Goal: Task Accomplishment & Management: Manage account settings

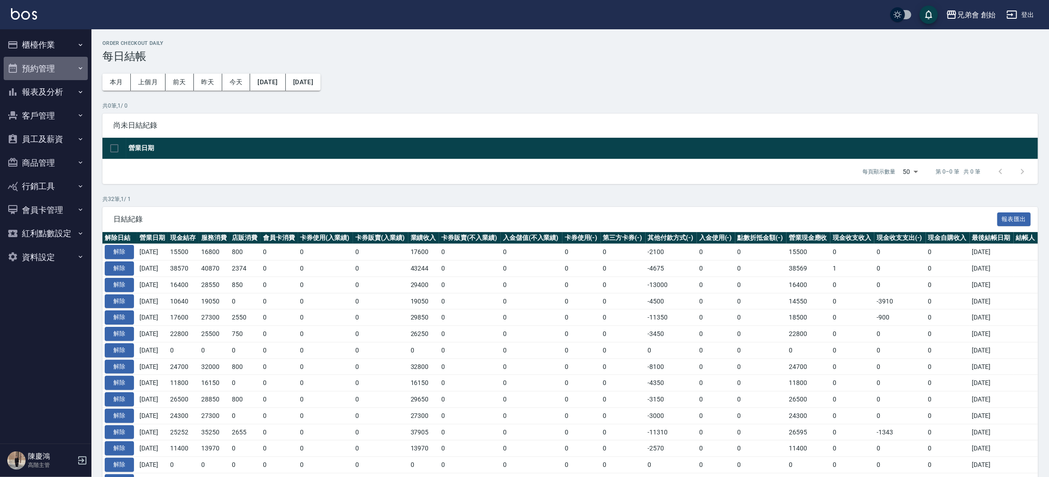
click at [57, 66] on button "預約管理" at bounding box center [46, 69] width 84 height 24
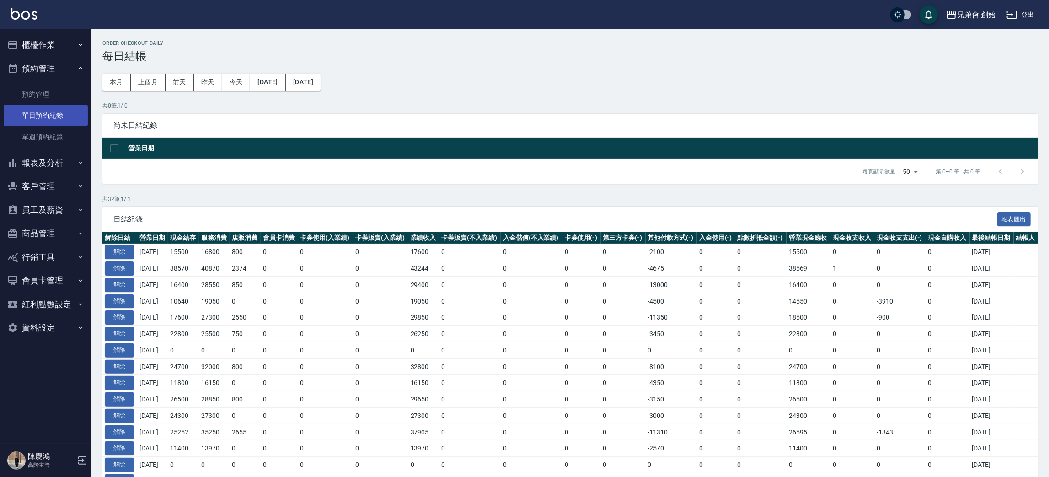
click at [55, 115] on link "單日預約紀錄" at bounding box center [46, 115] width 84 height 21
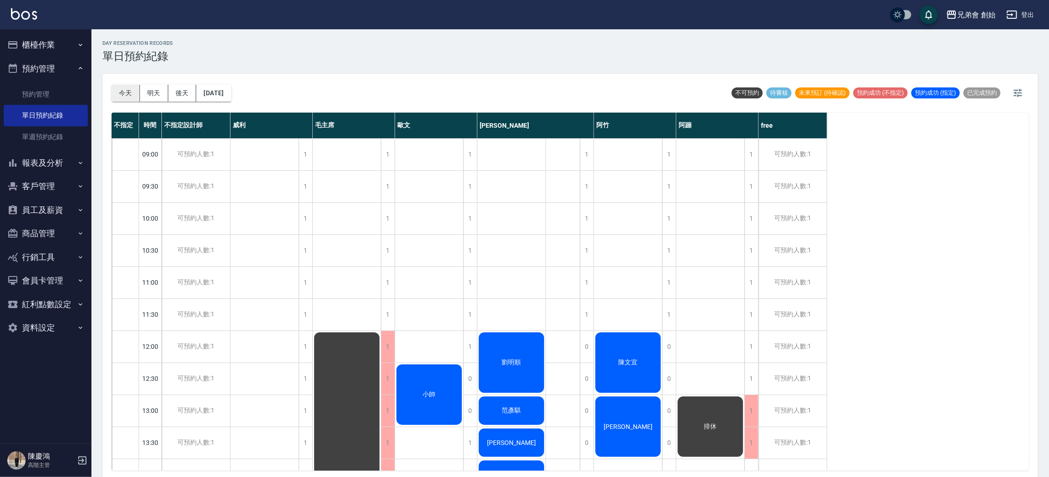
click at [131, 95] on button "今天" at bounding box center [126, 93] width 28 height 17
click at [130, 95] on button "今天" at bounding box center [126, 93] width 28 height 17
click at [130, 96] on button "今天" at bounding box center [126, 93] width 28 height 17
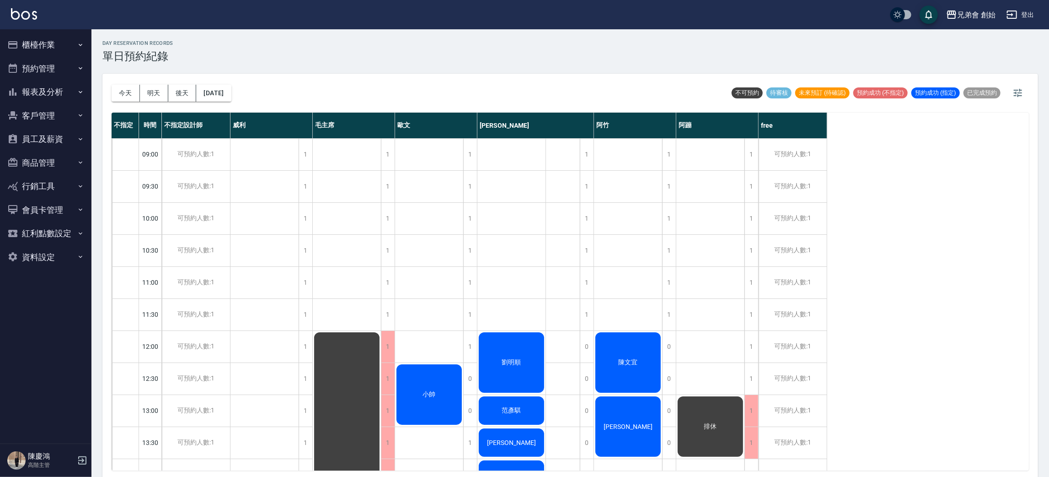
scroll to position [137, 0]
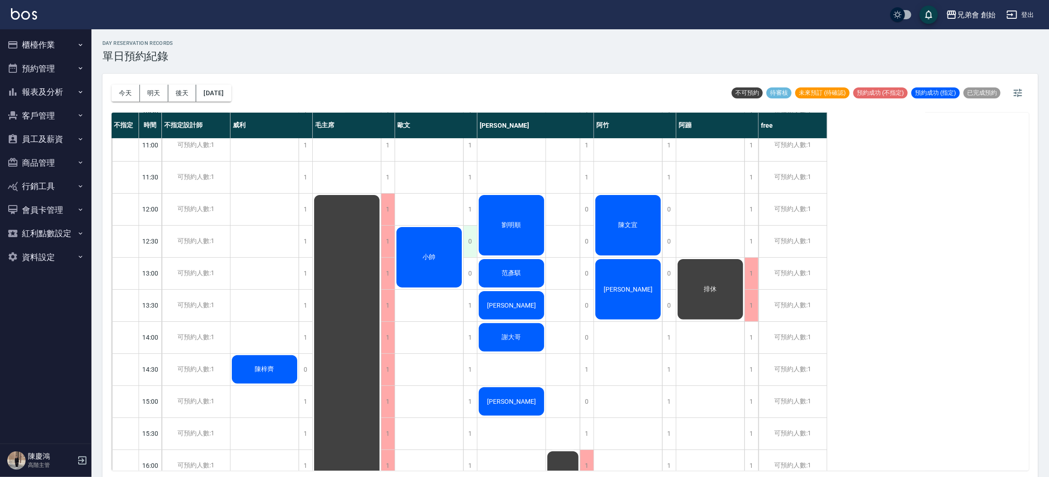
click at [468, 232] on div "0" at bounding box center [470, 241] width 14 height 32
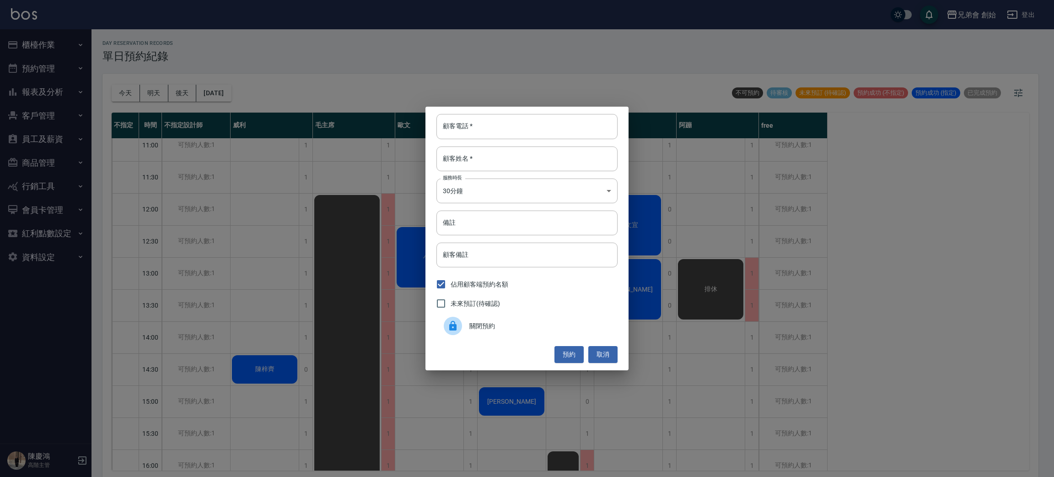
click at [467, 337] on div "關閉預約" at bounding box center [526, 326] width 181 height 26
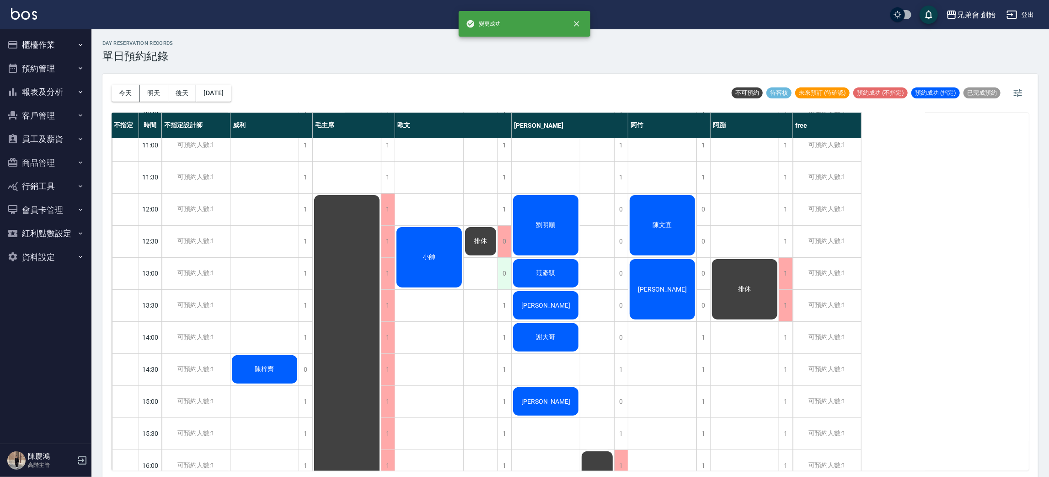
click at [509, 267] on div "0" at bounding box center [505, 273] width 14 height 32
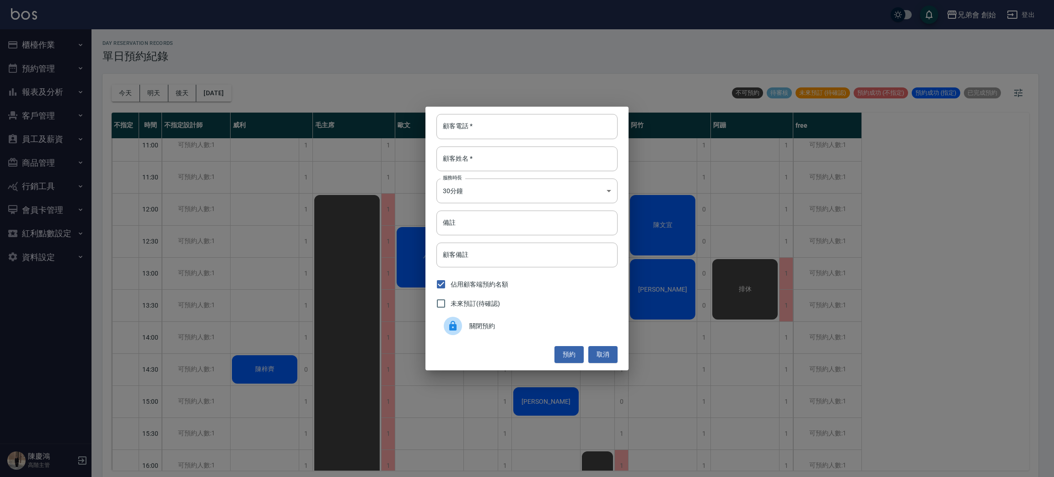
click at [476, 330] on span "關閉預約" at bounding box center [539, 326] width 141 height 10
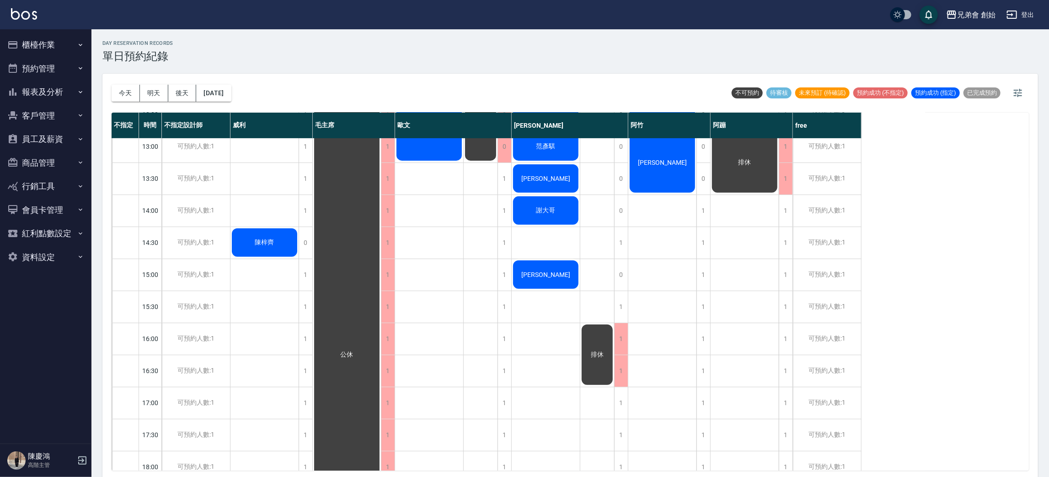
scroll to position [0, 0]
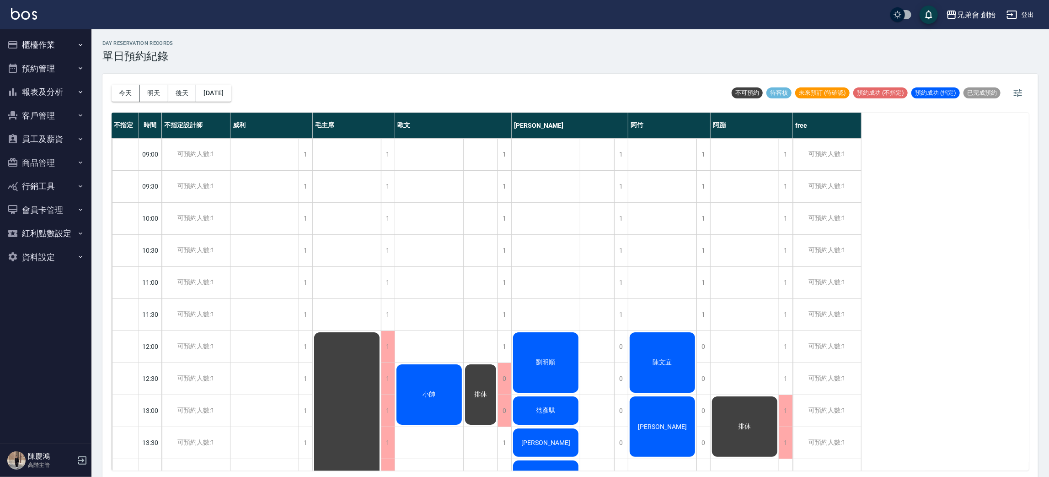
drag, startPoint x: 876, startPoint y: 441, endPoint x: 888, endPoint y: 446, distance: 12.7
click at [888, 446] on div "不指定 時間 不指定設計師 威利 毛主席 歐文 潘潘 阿竹 阿蹦 free 09:00 09:30 10:00 10:30 11:00 11:30 12:00…" at bounding box center [570, 292] width 917 height 358
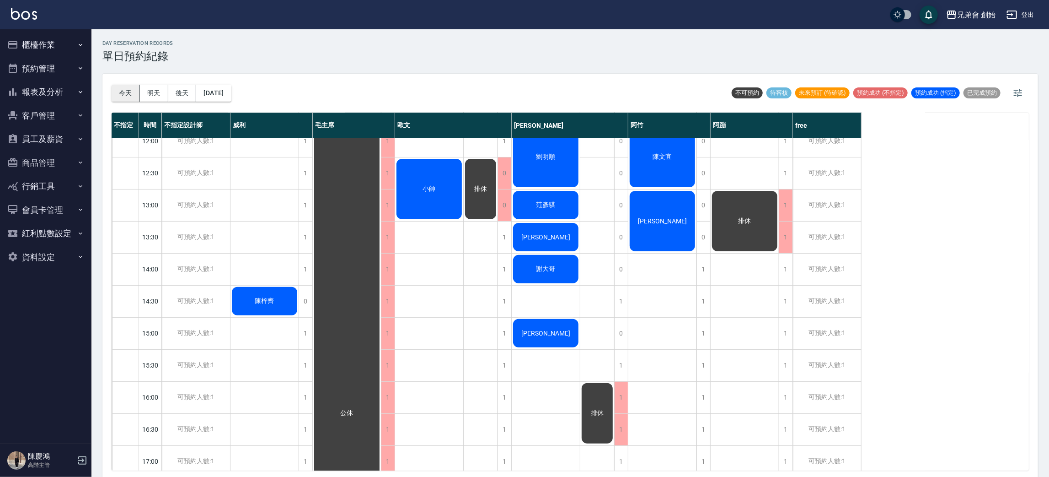
click at [131, 98] on button "今天" at bounding box center [126, 93] width 28 height 17
click at [159, 95] on button "明天" at bounding box center [154, 93] width 28 height 17
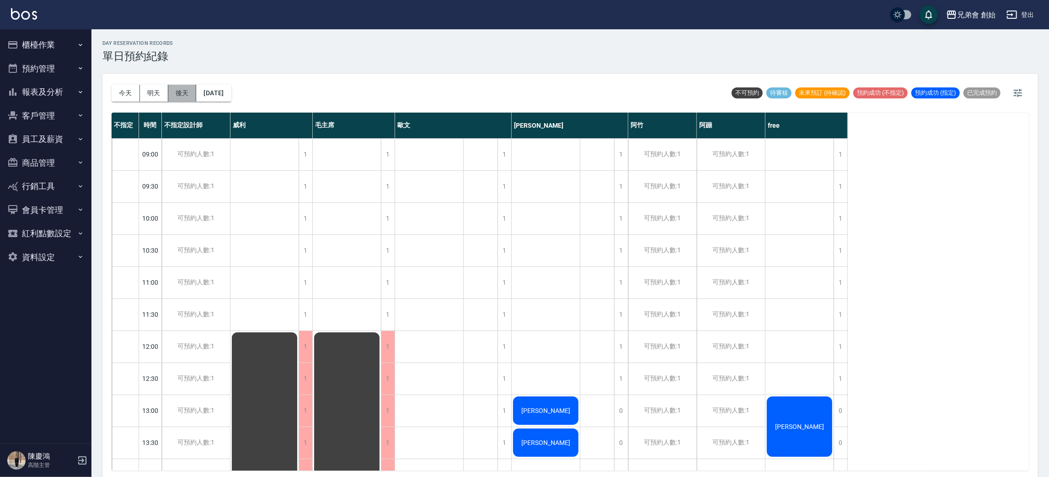
click at [175, 95] on button "後天" at bounding box center [182, 93] width 28 height 17
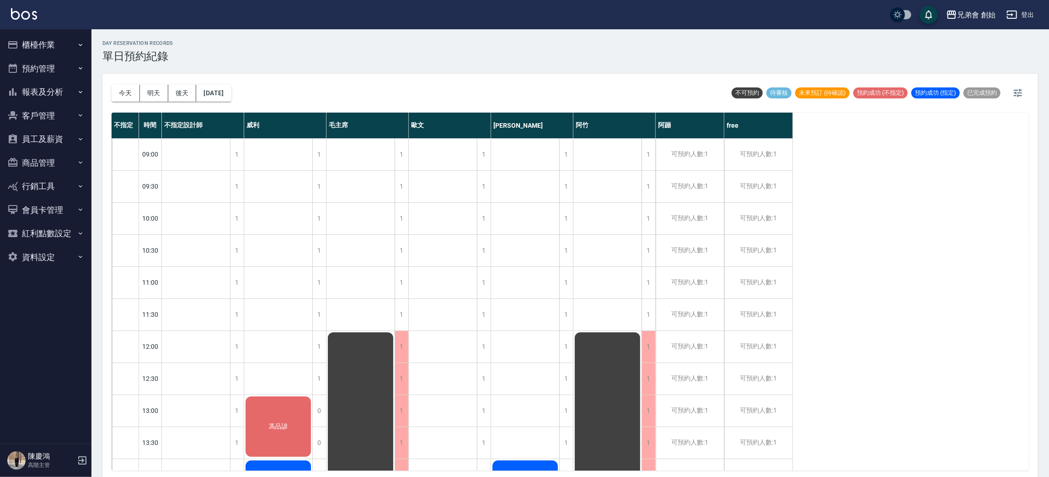
scroll to position [205, 0]
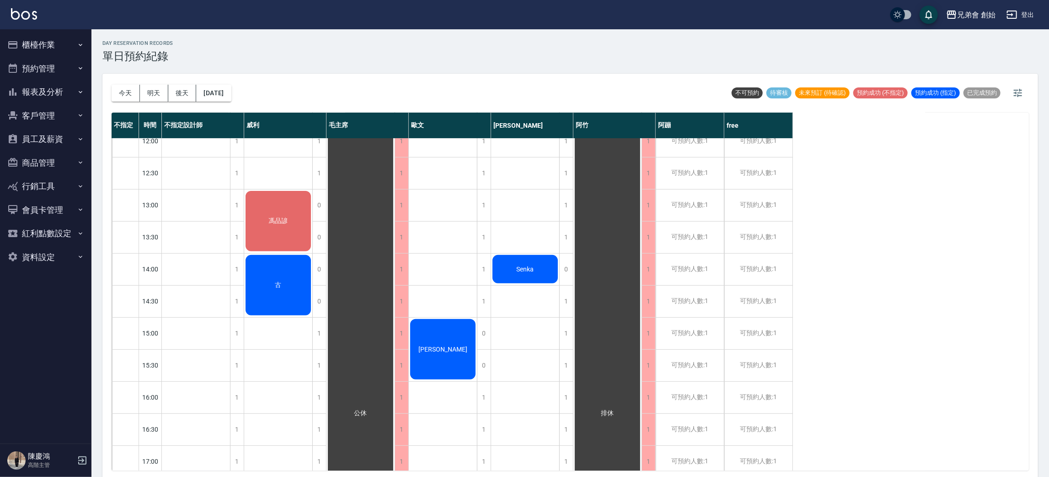
click at [155, 83] on div "今天 明天 後天 2025/09/25" at bounding box center [172, 93] width 120 height 39
click at [155, 86] on button "明天" at bounding box center [154, 93] width 28 height 17
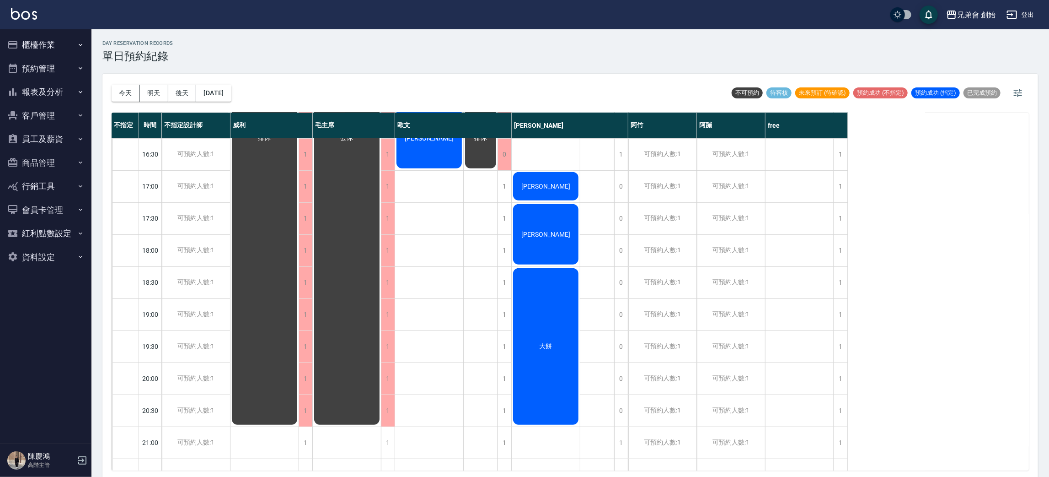
scroll to position [411, 0]
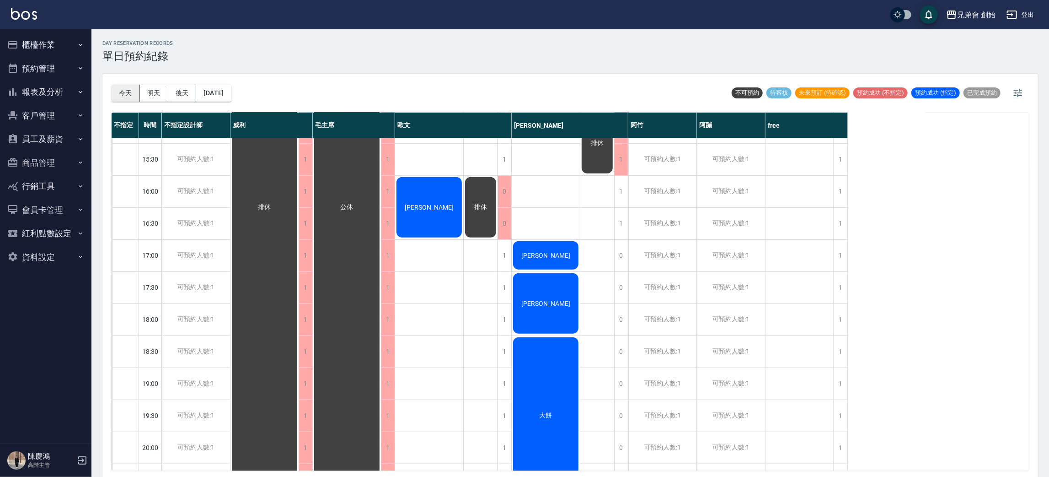
click at [128, 91] on button "今天" at bounding box center [126, 93] width 28 height 17
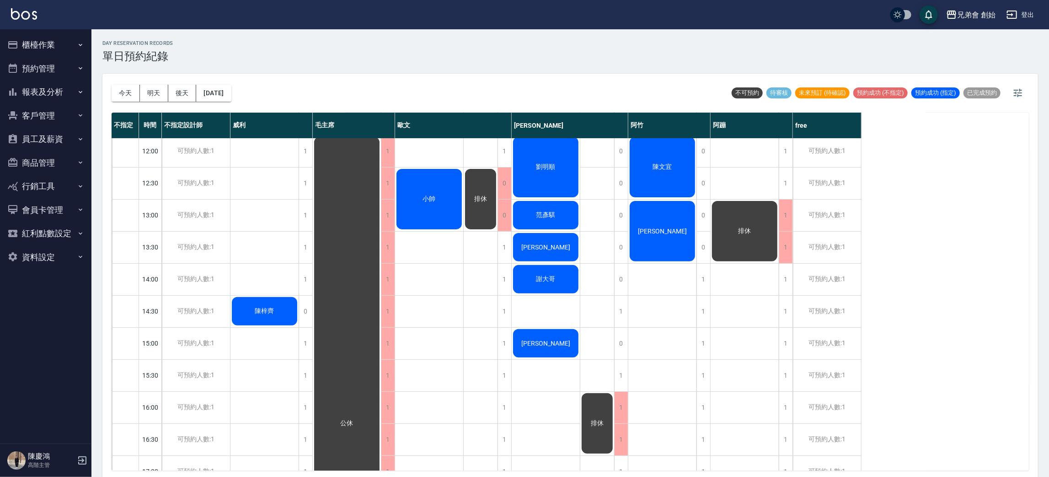
scroll to position [127, 0]
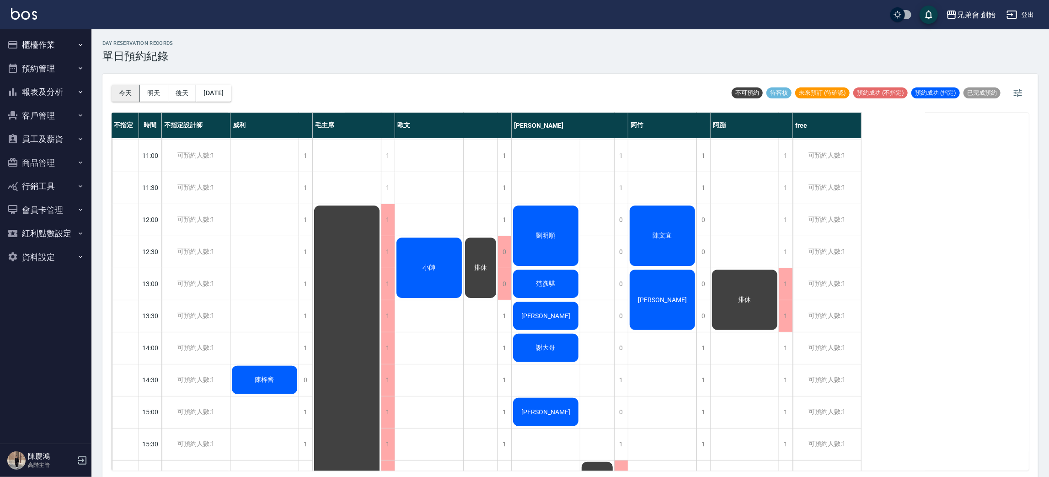
click at [115, 95] on button "今天" at bounding box center [126, 93] width 28 height 17
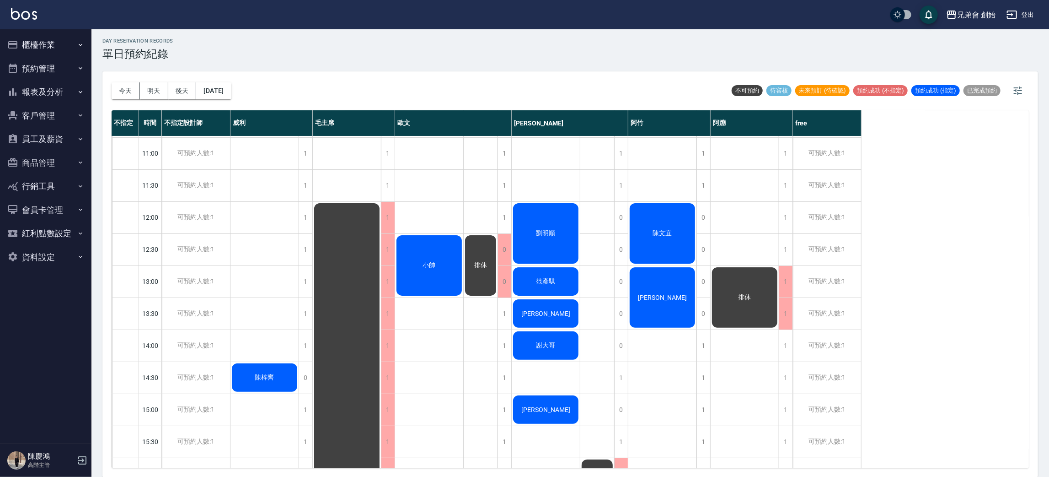
click at [157, 86] on button "明天" at bounding box center [154, 90] width 28 height 17
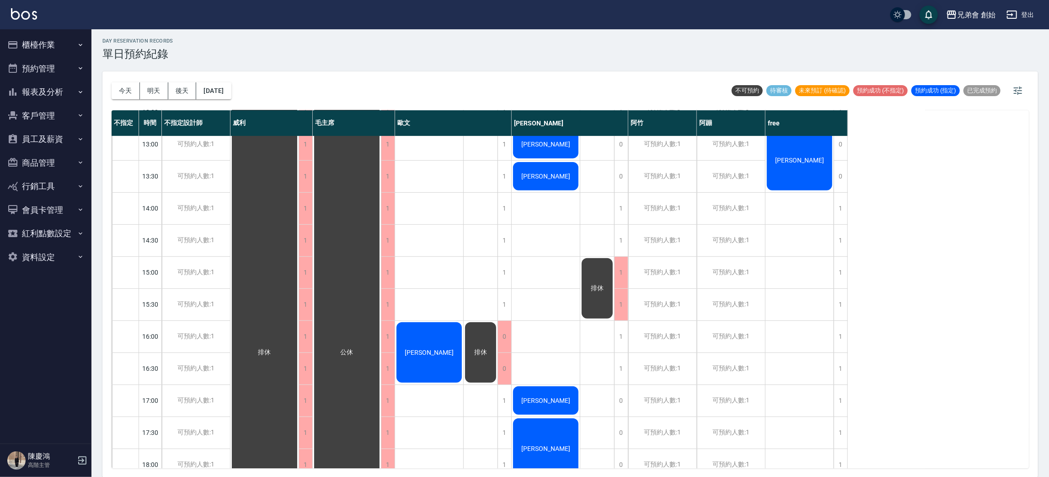
scroll to position [127, 0]
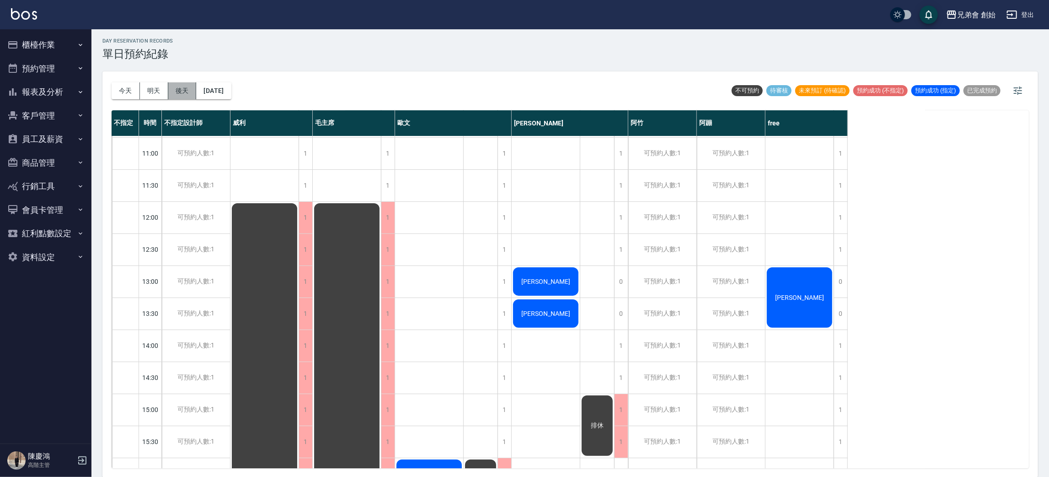
click at [191, 93] on button "後天" at bounding box center [182, 90] width 28 height 17
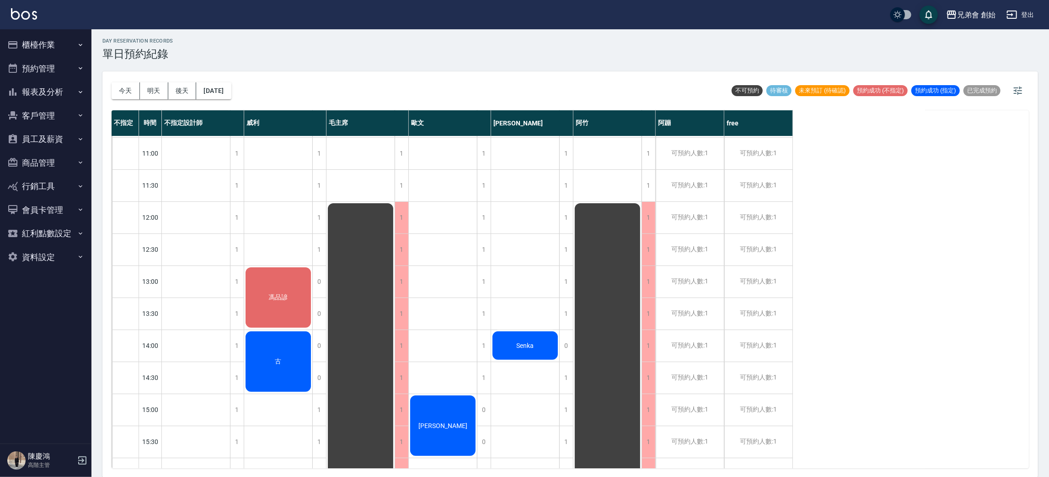
click at [45, 45] on button "櫃檯作業" at bounding box center [46, 45] width 84 height 24
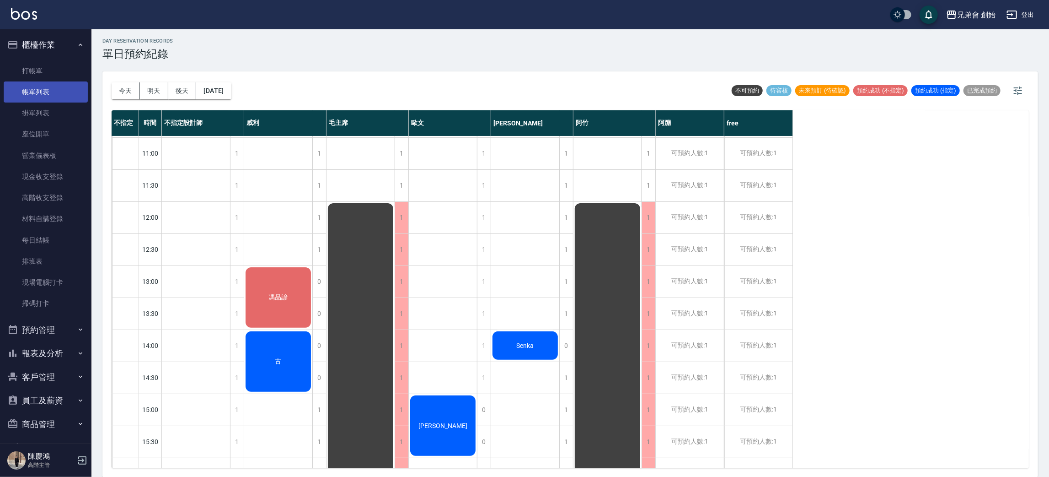
click at [72, 95] on link "帳單列表" at bounding box center [46, 91] width 84 height 21
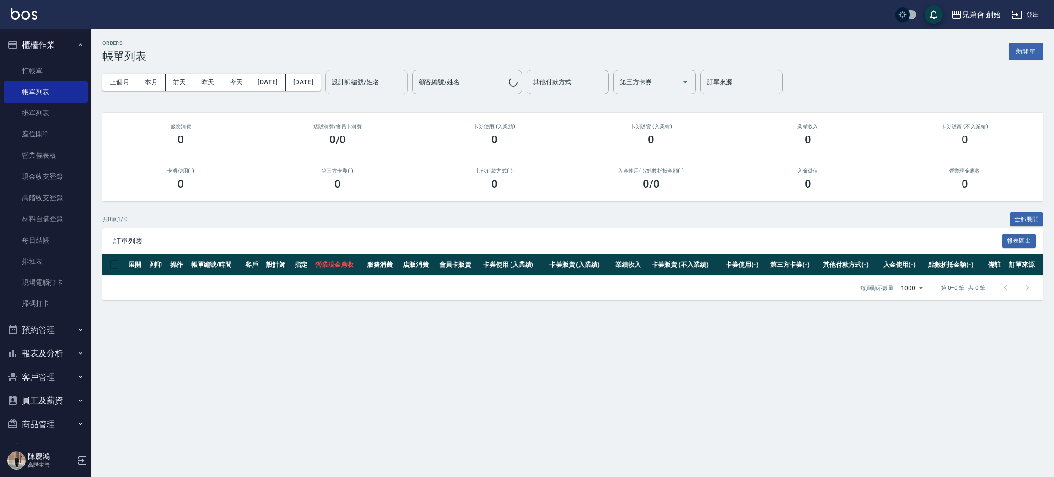
click at [382, 91] on div "設計師編號/姓名" at bounding box center [366, 82] width 82 height 24
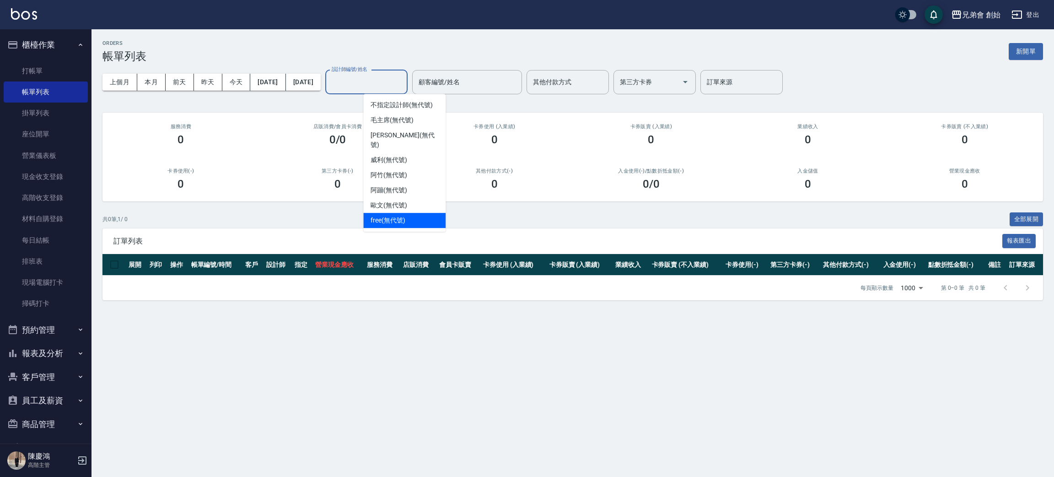
click at [397, 213] on div "free (無代號)" at bounding box center [404, 220] width 82 height 15
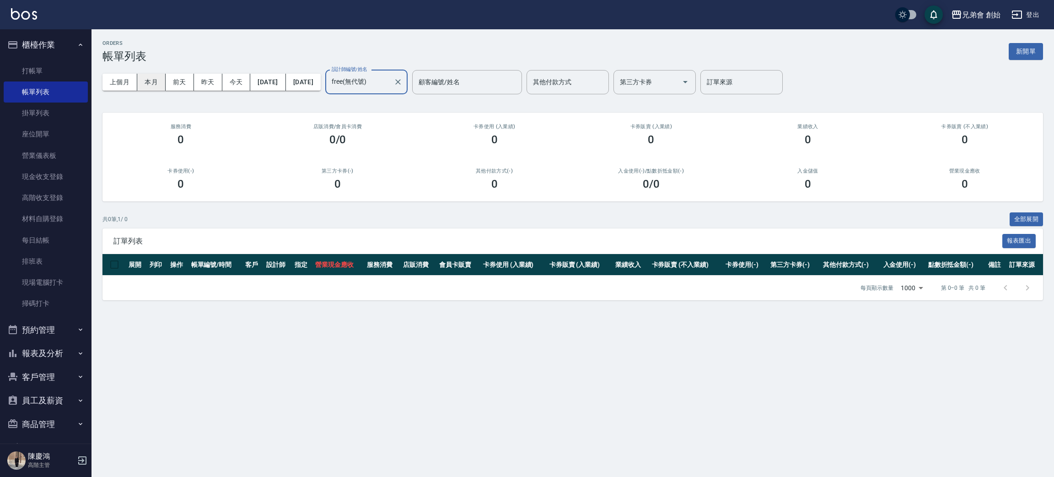
click at [164, 76] on button "本月" at bounding box center [151, 82] width 28 height 17
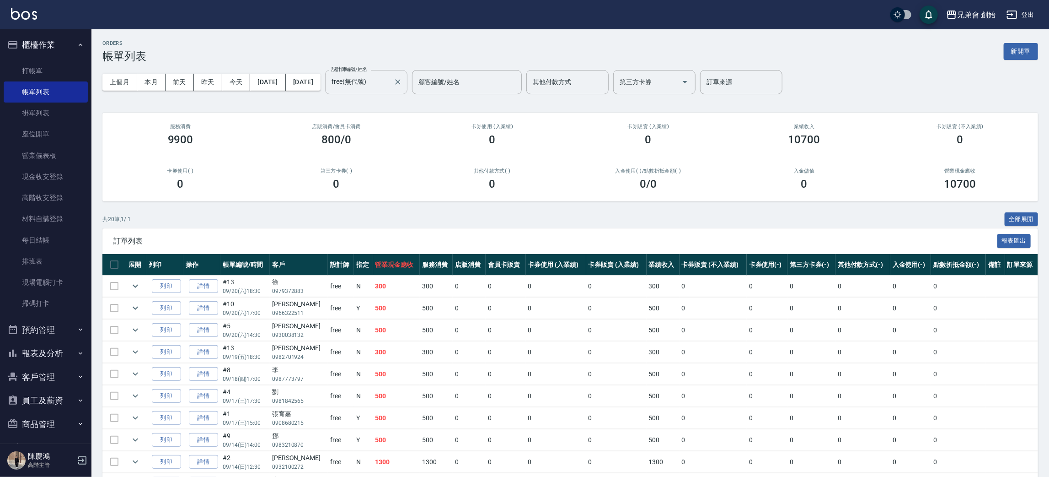
click at [390, 77] on input "free(無代號)" at bounding box center [359, 82] width 60 height 16
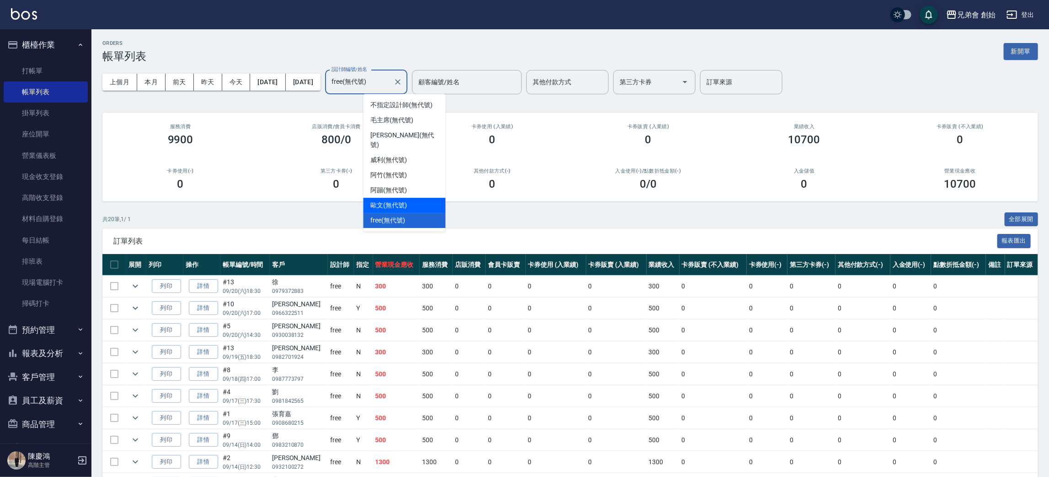
click at [391, 200] on span "歐文 (無代號)" at bounding box center [388, 205] width 37 height 10
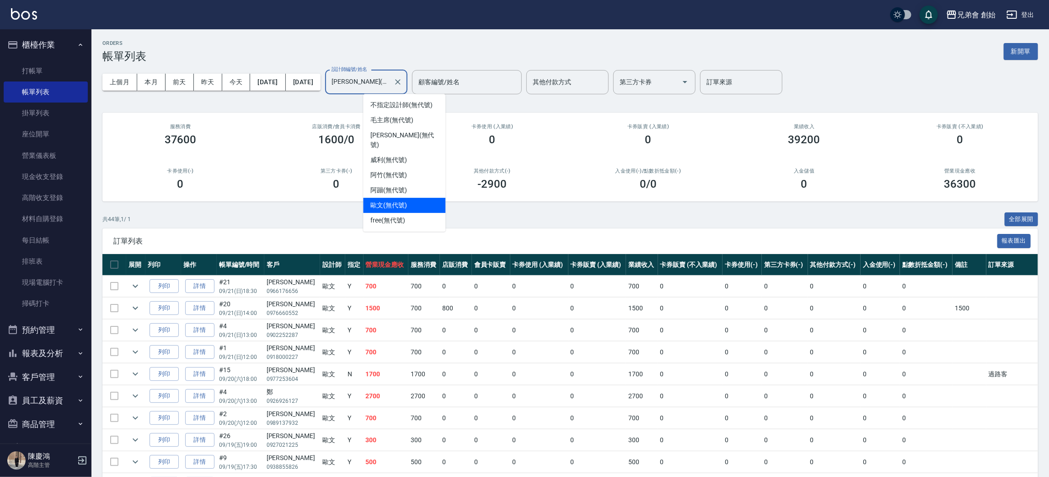
click at [390, 75] on input "歐文(無代號)" at bounding box center [359, 82] width 60 height 16
click at [409, 182] on div "阿蹦 (無代號)" at bounding box center [404, 189] width 82 height 15
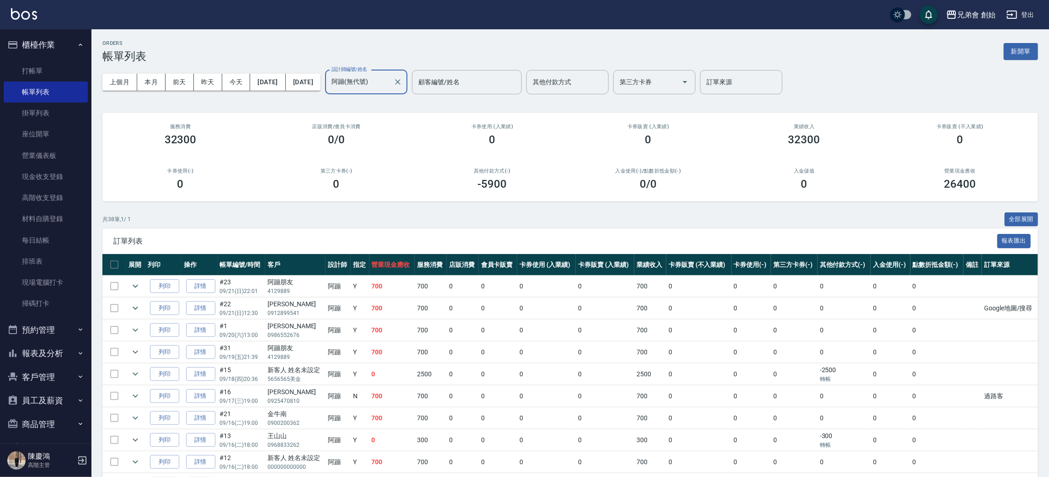
click at [390, 74] on input "阿蹦(無代號)" at bounding box center [359, 82] width 60 height 16
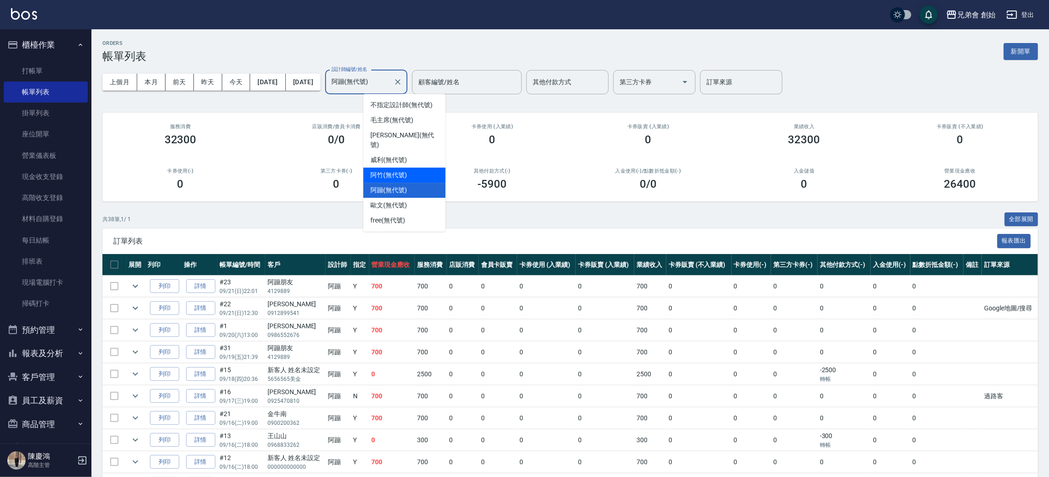
click at [400, 170] on span "阿竹 (無代號)" at bounding box center [388, 175] width 37 height 10
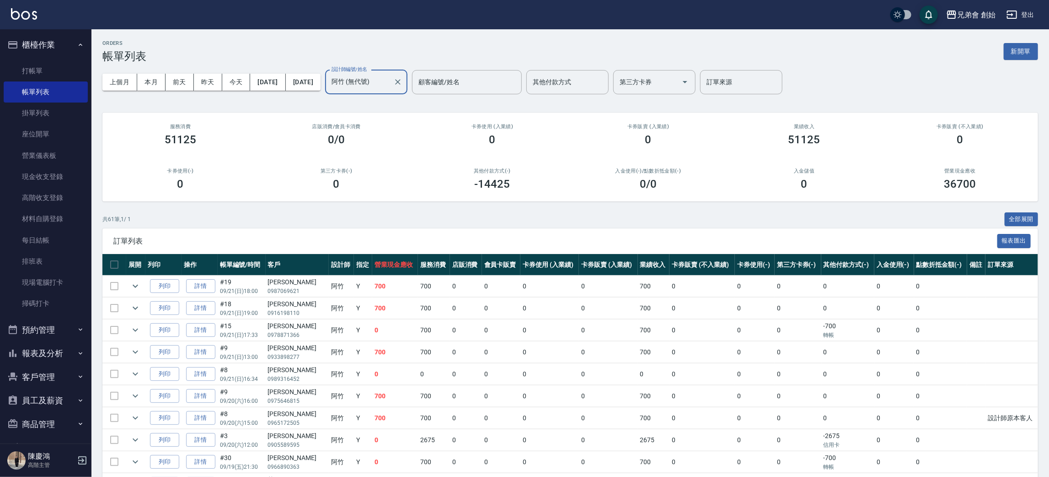
click at [390, 82] on input "阿竹 (無代號)" at bounding box center [359, 82] width 60 height 16
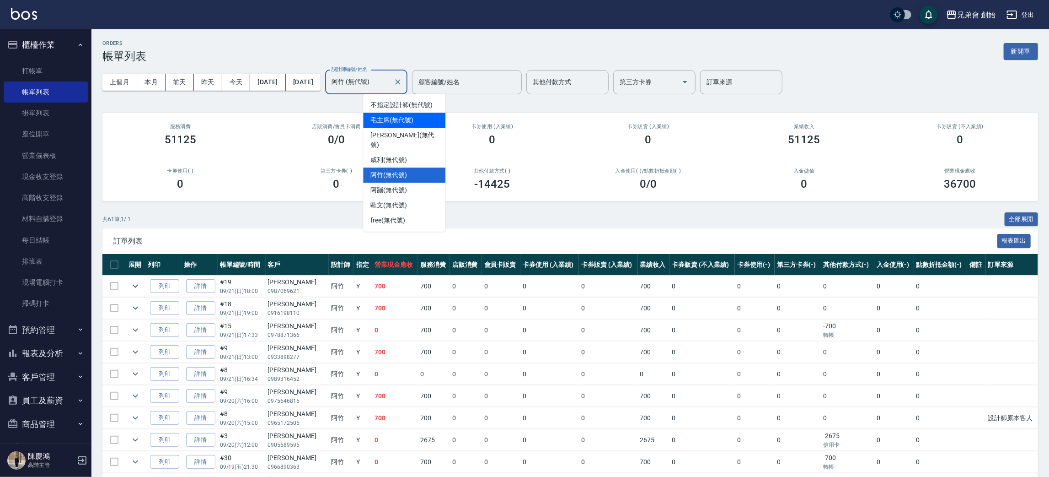
click at [407, 115] on span "毛主席 (無代號)" at bounding box center [391, 120] width 43 height 10
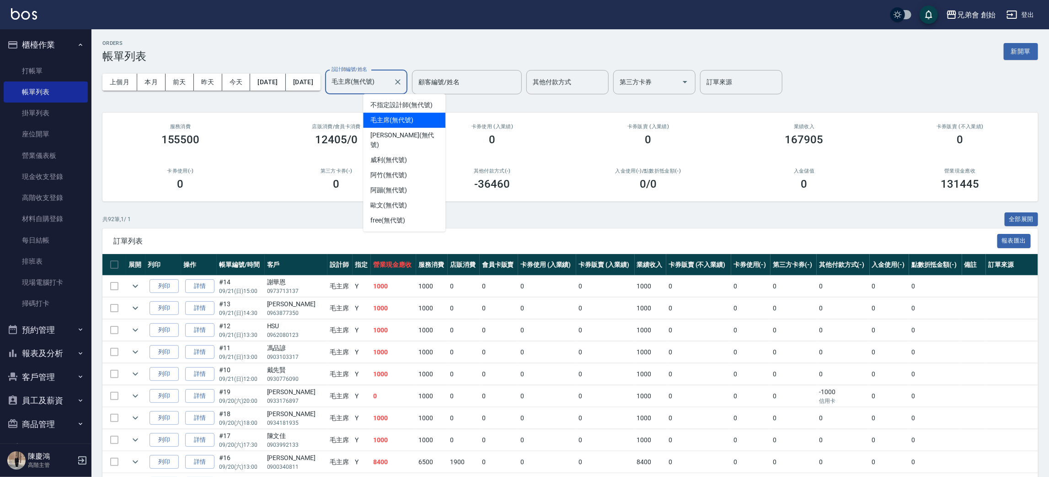
click at [390, 81] on input "毛主席(無代號)" at bounding box center [359, 82] width 60 height 16
click at [397, 200] on span "歐文 (無代號)" at bounding box center [388, 205] width 37 height 10
type input "歐文(無代號)"
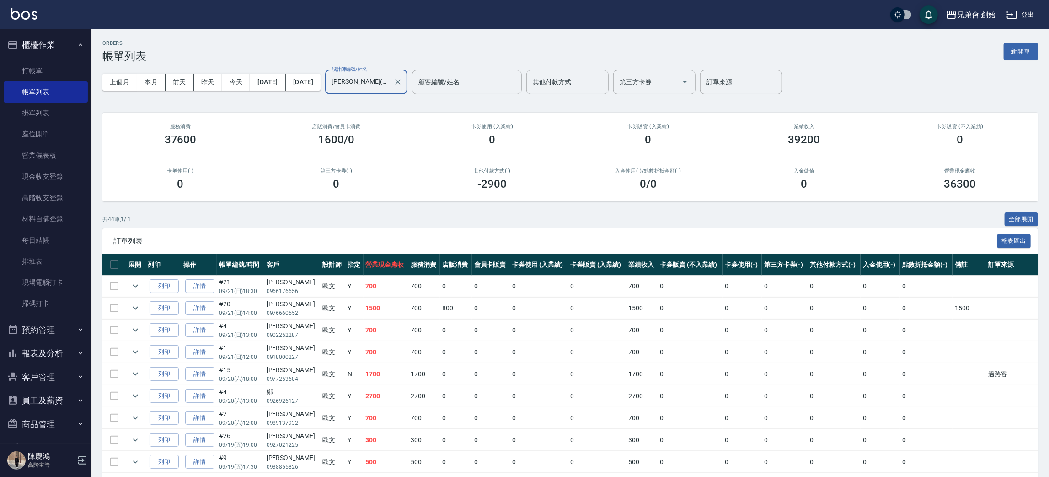
click at [76, 334] on button "預約管理" at bounding box center [46, 330] width 84 height 24
click at [61, 373] on link "單日預約紀錄" at bounding box center [46, 376] width 84 height 21
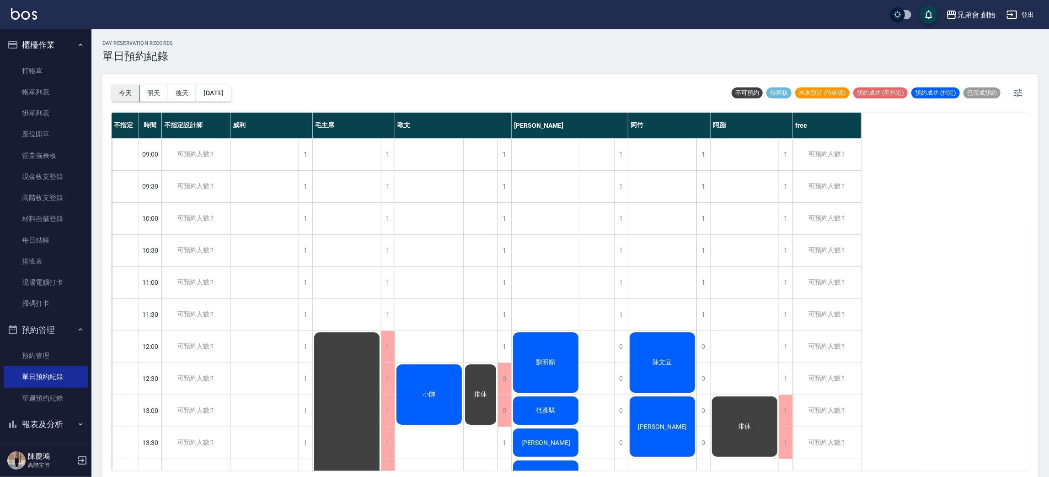
click at [132, 93] on button "今天" at bounding box center [126, 93] width 28 height 17
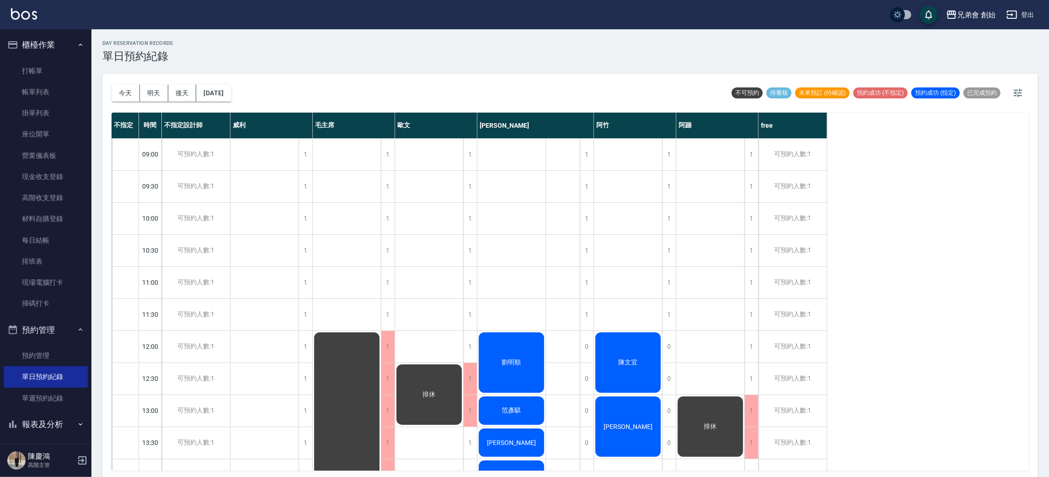
click at [440, 383] on div "排休" at bounding box center [429, 394] width 68 height 63
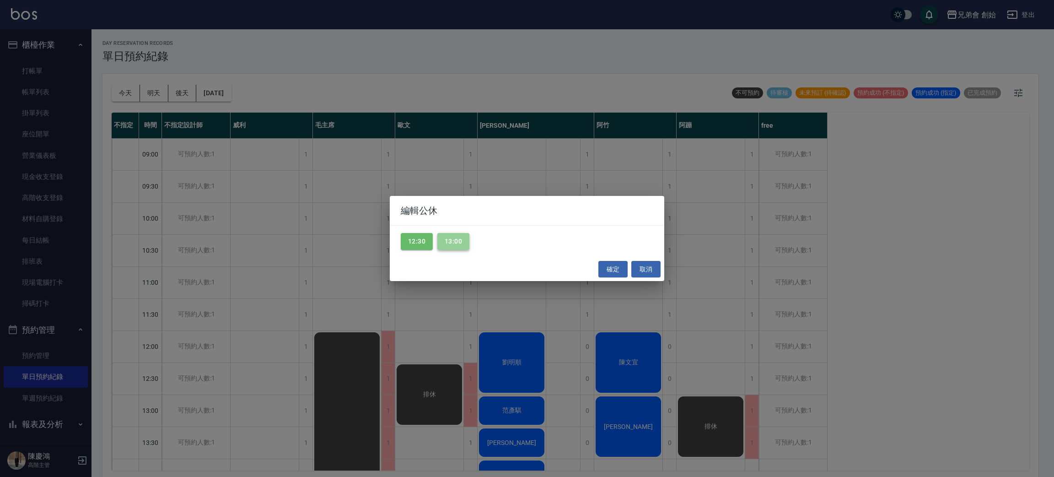
click at [454, 235] on button "13:00" at bounding box center [453, 241] width 32 height 17
click at [429, 243] on button "12:30" at bounding box center [417, 241] width 32 height 17
click at [611, 272] on button "確定" at bounding box center [612, 269] width 29 height 17
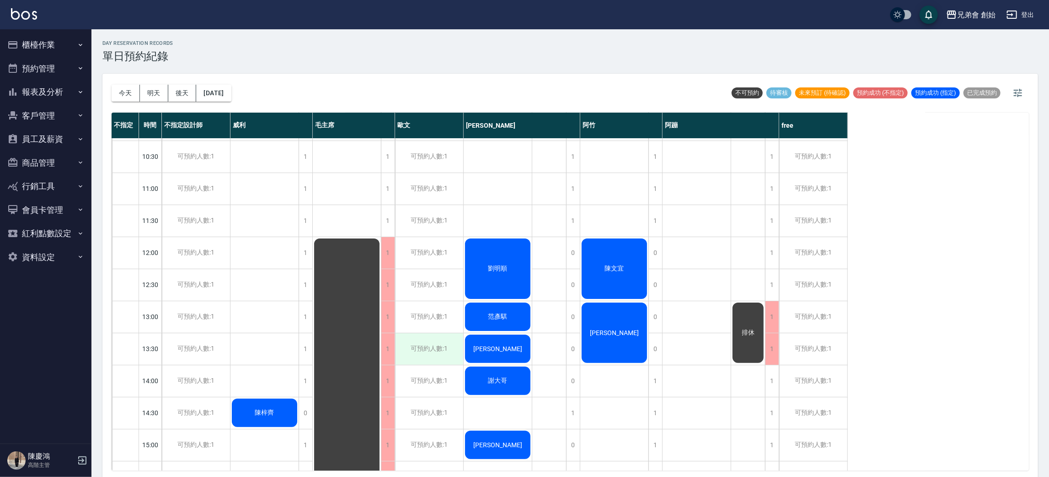
scroll to position [67, 0]
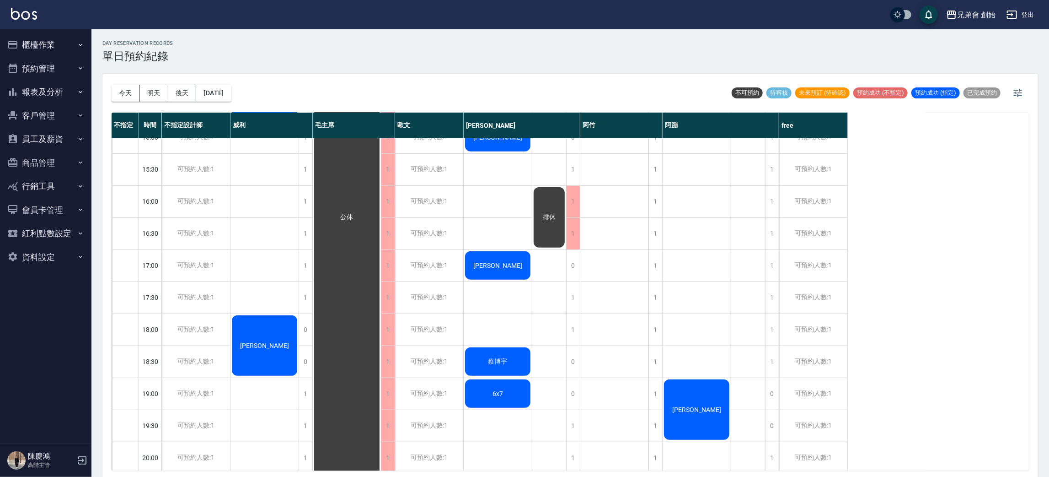
scroll to position [470, 0]
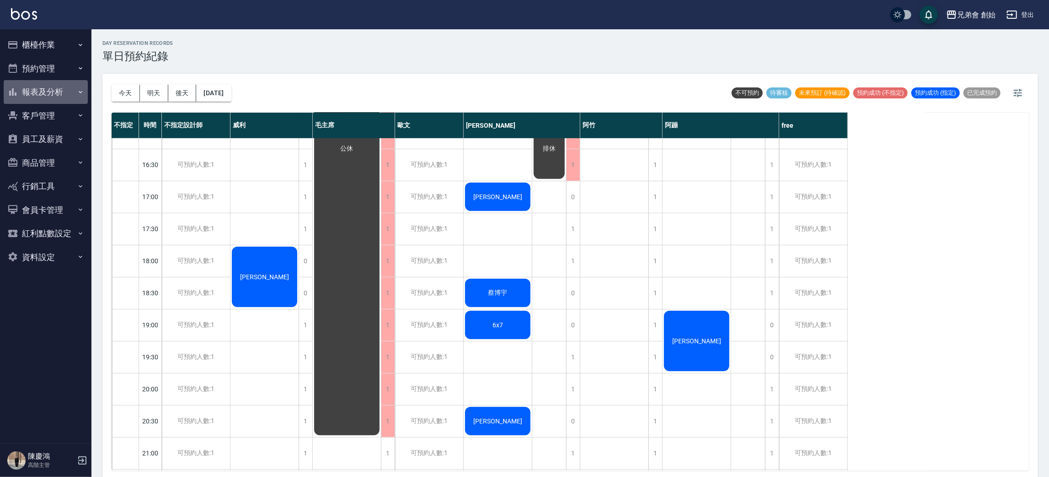
click at [56, 88] on button "報表及分析" at bounding box center [46, 92] width 84 height 24
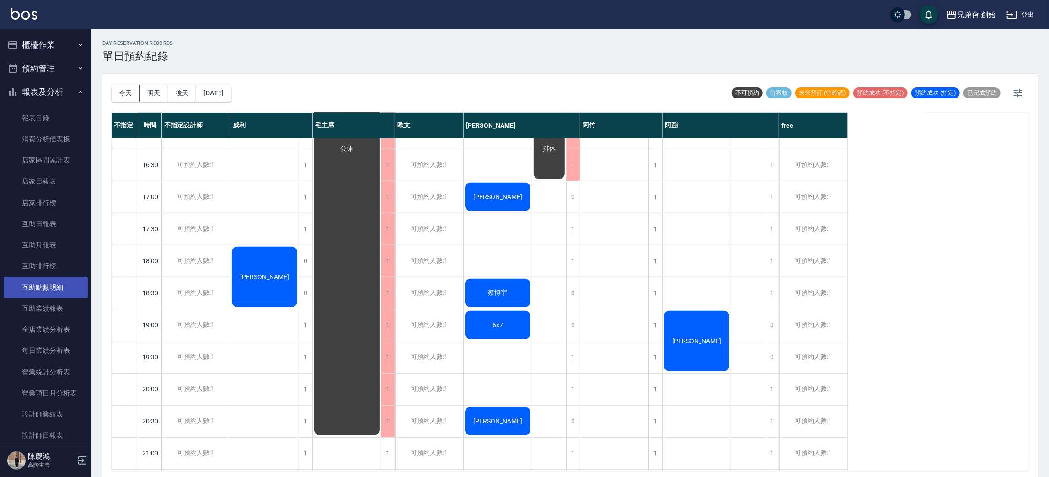
scroll to position [205, 0]
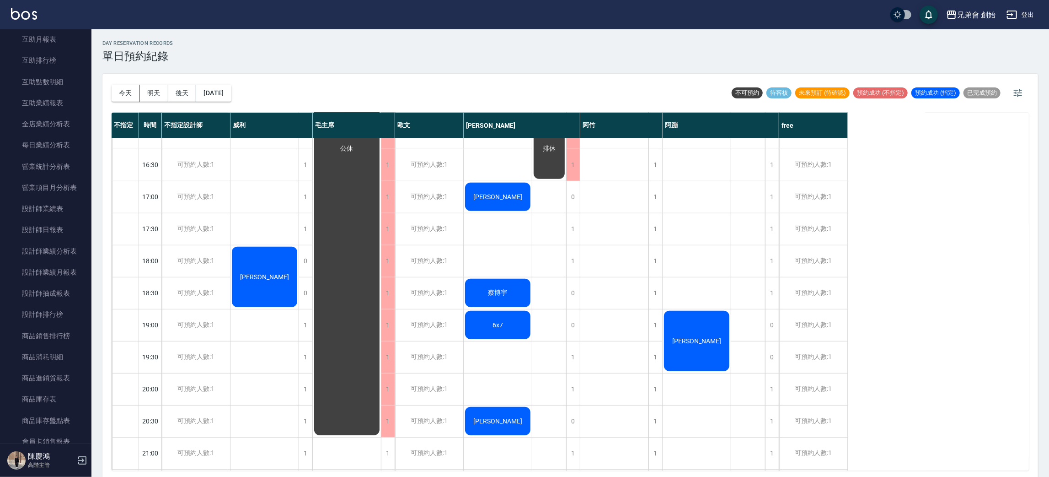
click at [270, 235] on div "陳梓齊 劉先生" at bounding box center [265, 132] width 69 height 928
click at [231, 92] on button "[DATE]" at bounding box center [213, 93] width 35 height 17
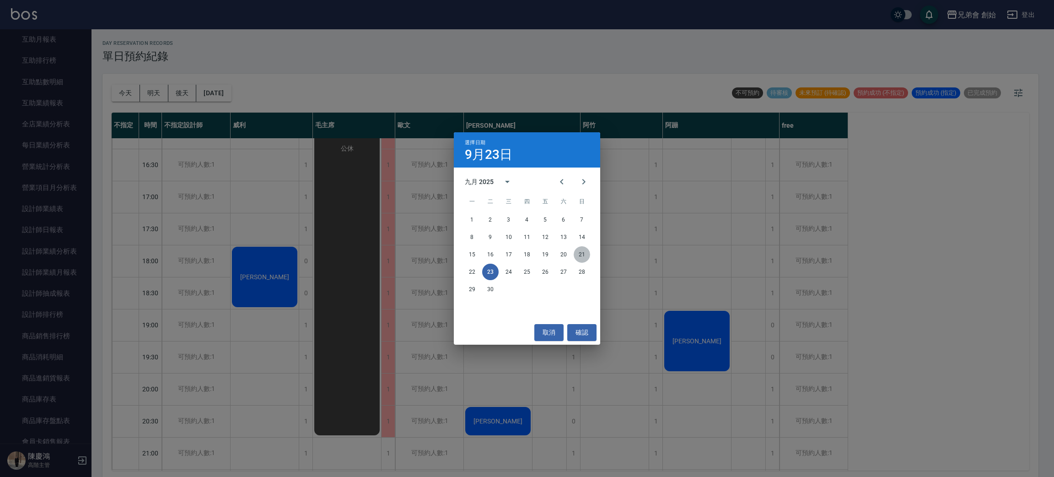
click at [582, 255] on button "21" at bounding box center [582, 254] width 16 height 16
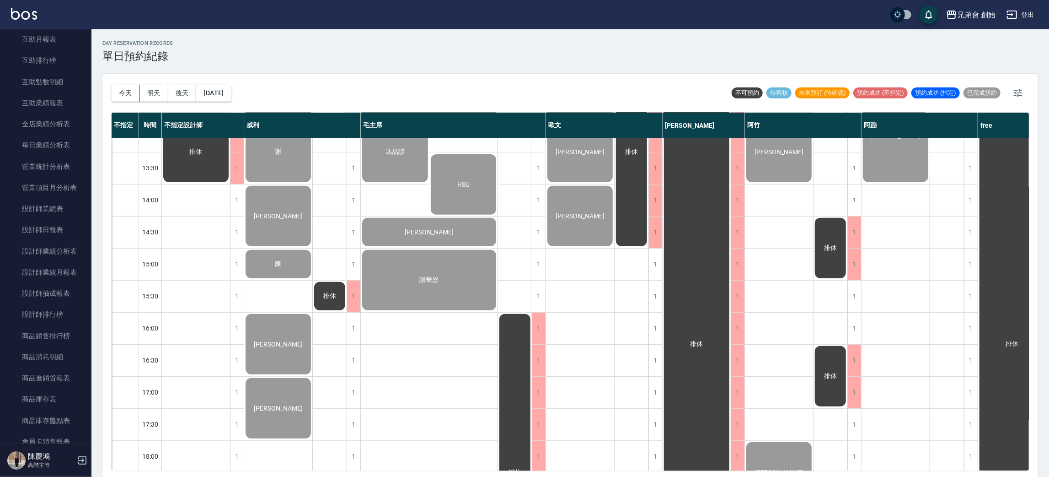
scroll to position [607, 0]
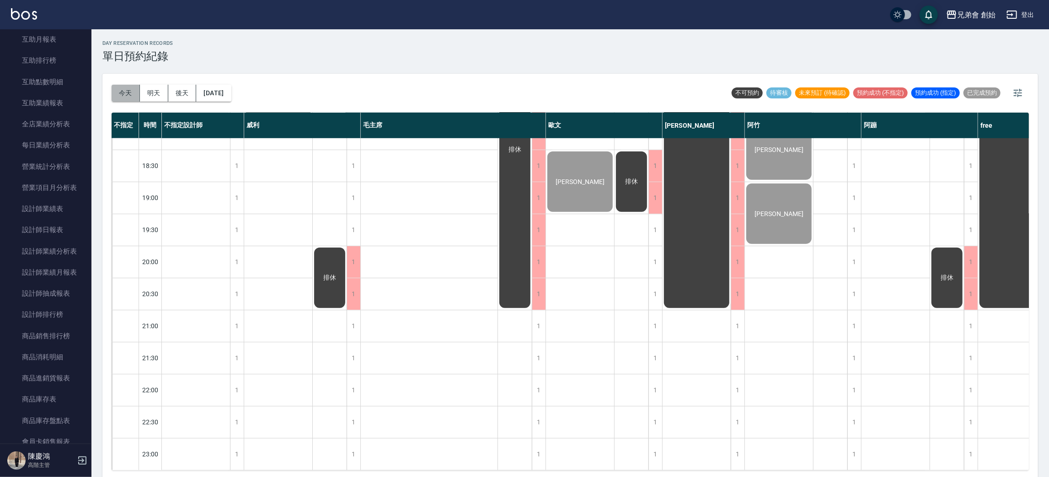
click at [123, 93] on button "今天" at bounding box center [126, 93] width 28 height 17
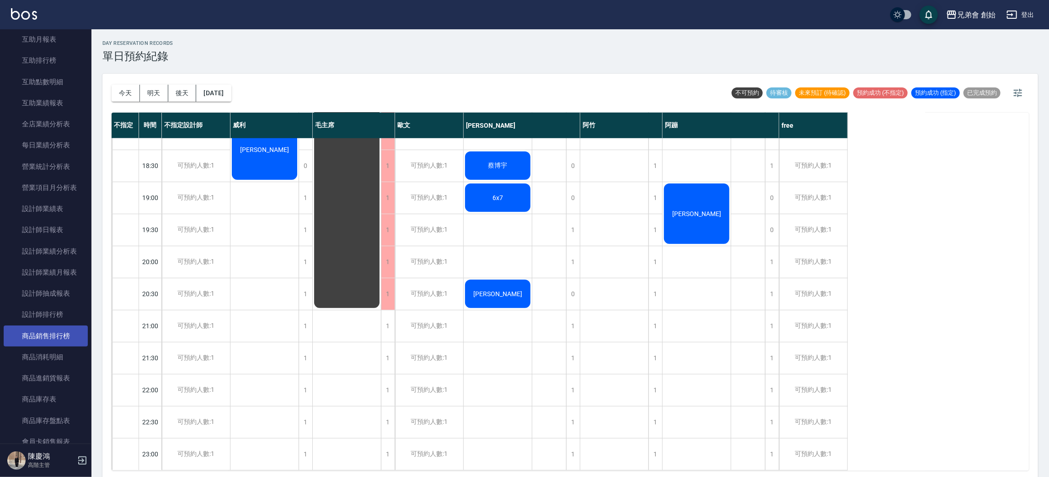
click at [53, 336] on link "商品銷售排行榜" at bounding box center [46, 335] width 84 height 21
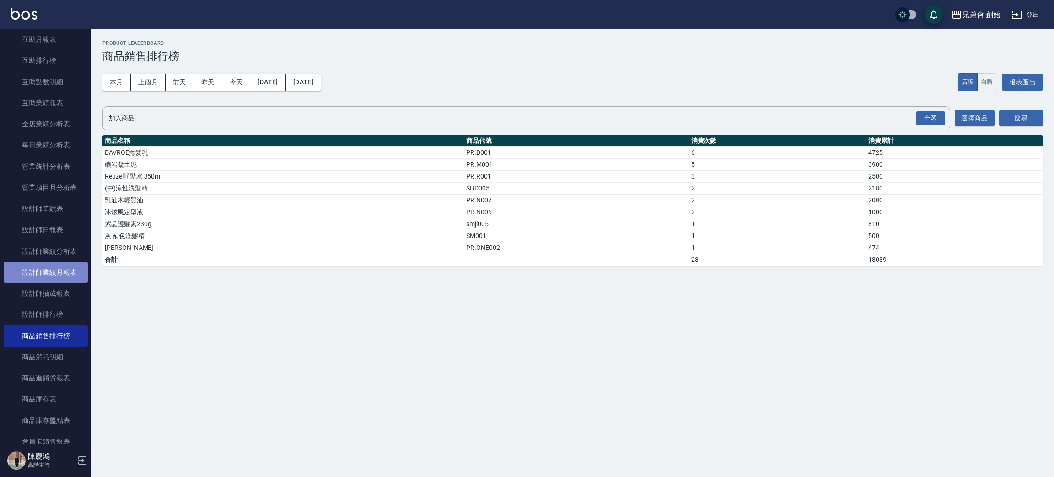
click at [62, 272] on link "設計師業績月報表" at bounding box center [46, 272] width 84 height 21
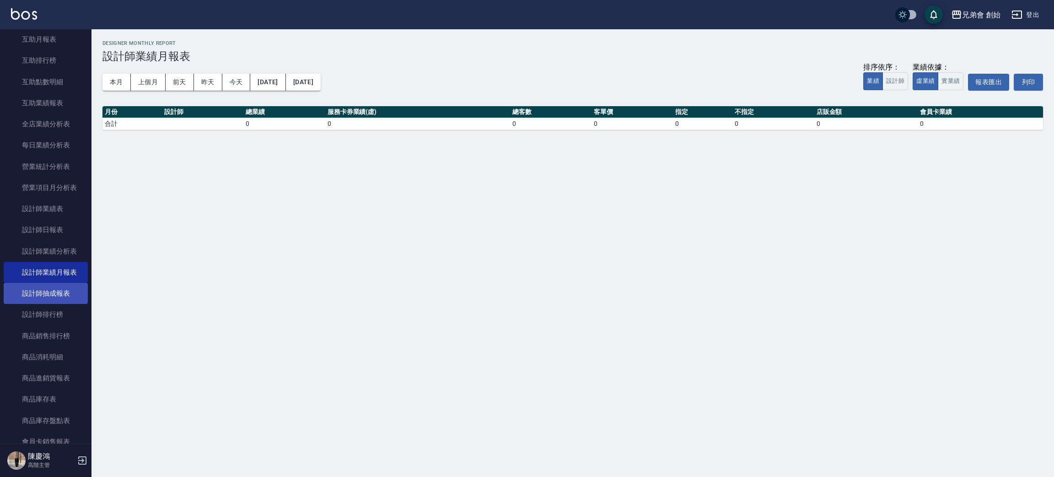
click at [65, 301] on link "設計師抽成報表" at bounding box center [46, 293] width 84 height 21
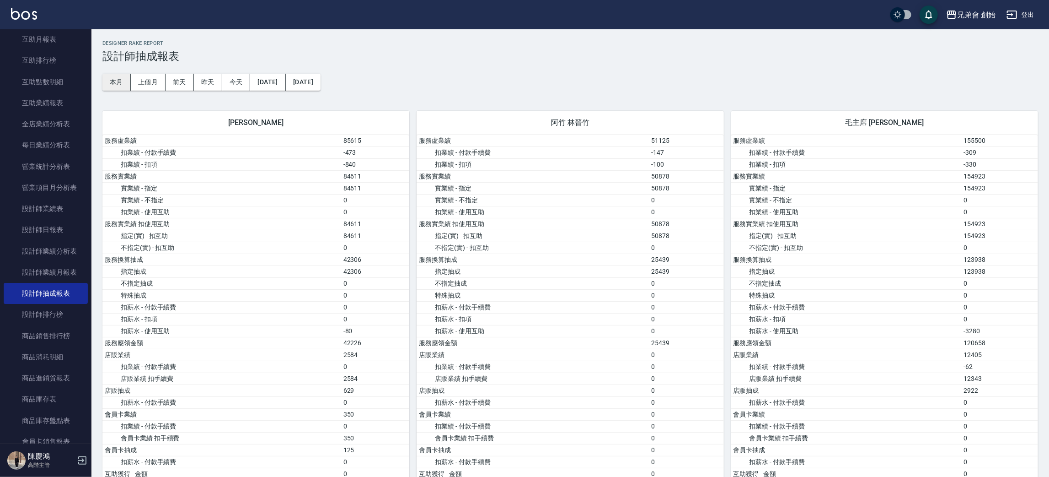
click at [111, 76] on button "本月" at bounding box center [116, 82] width 28 height 17
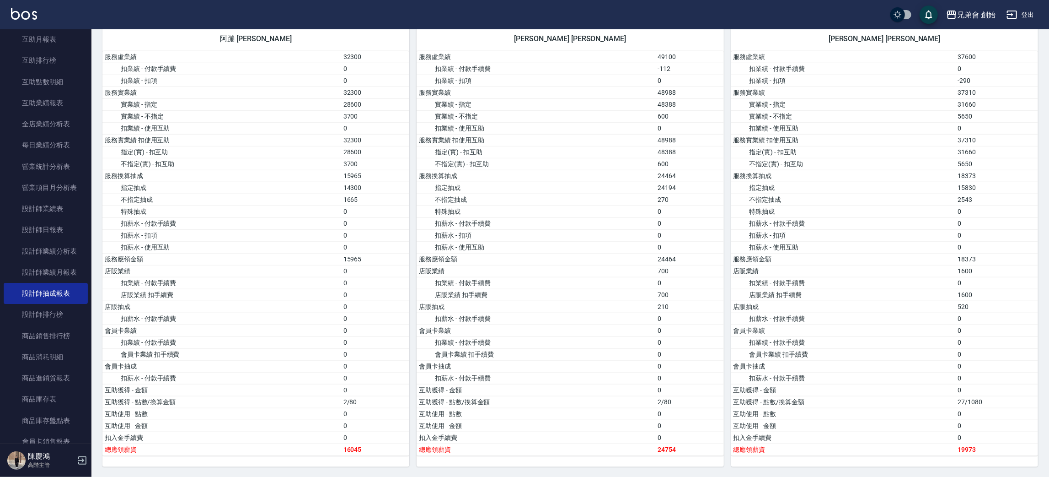
scroll to position [686, 0]
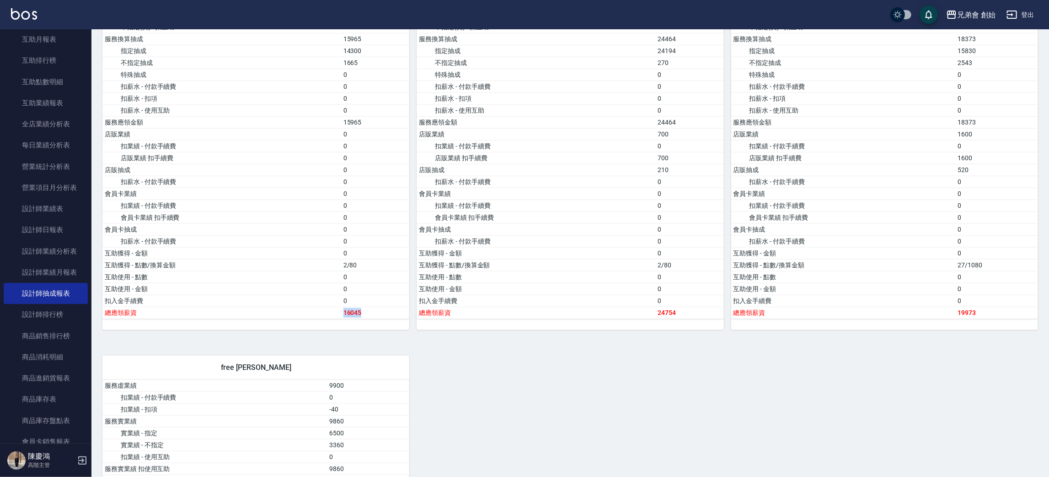
drag, startPoint x: 334, startPoint y: 320, endPoint x: 370, endPoint y: 317, distance: 35.8
click at [370, 317] on tr "總應領薪資 16045" at bounding box center [255, 312] width 307 height 12
click at [370, 317] on td "16045" at bounding box center [375, 312] width 69 height 12
drag, startPoint x: 948, startPoint y: 319, endPoint x: 976, endPoint y: 314, distance: 29.2
click at [976, 314] on tr "總應領薪資 19973" at bounding box center [884, 312] width 307 height 12
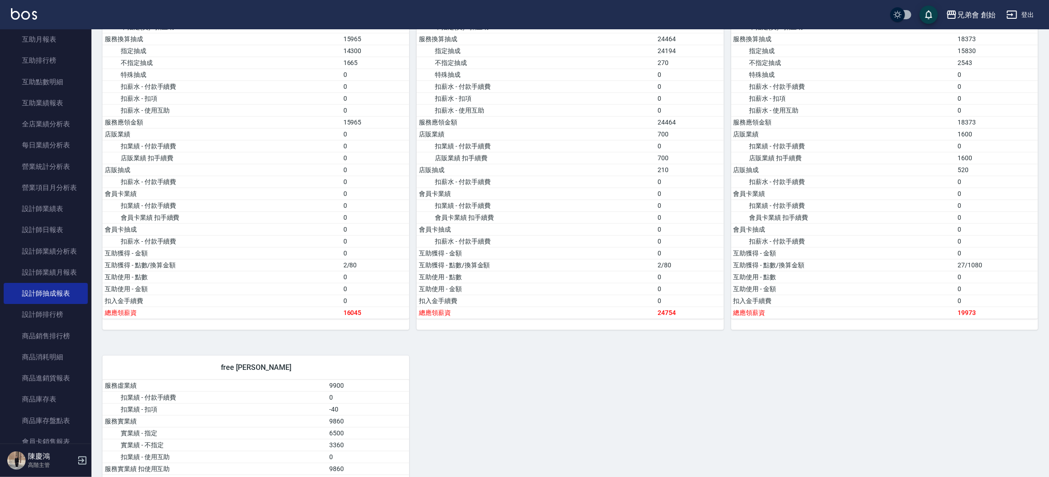
click at [893, 354] on div "潘潘 潘郁靜 服務虛業績 85615 扣業績 - 付款手續費 -473 扣業績 - 扣項 -840 服務實業績 84611 實業績 - 指定 84611 實業…" at bounding box center [566, 106] width 943 height 1395
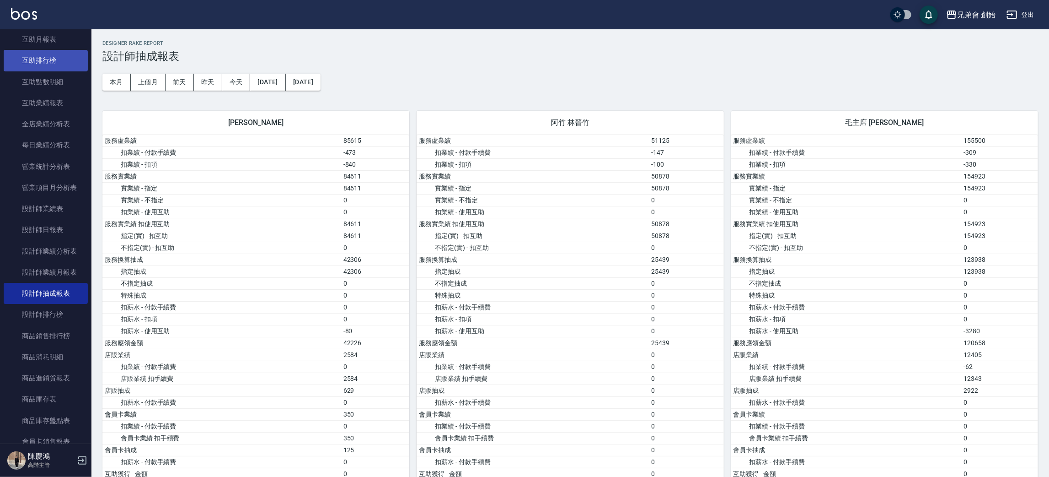
scroll to position [0, 0]
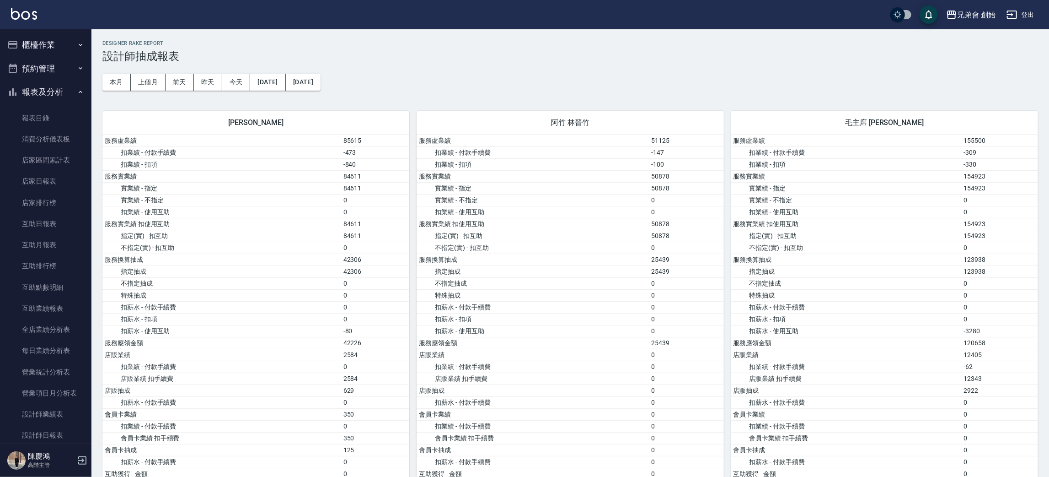
click at [39, 91] on button "報表及分析" at bounding box center [46, 92] width 84 height 24
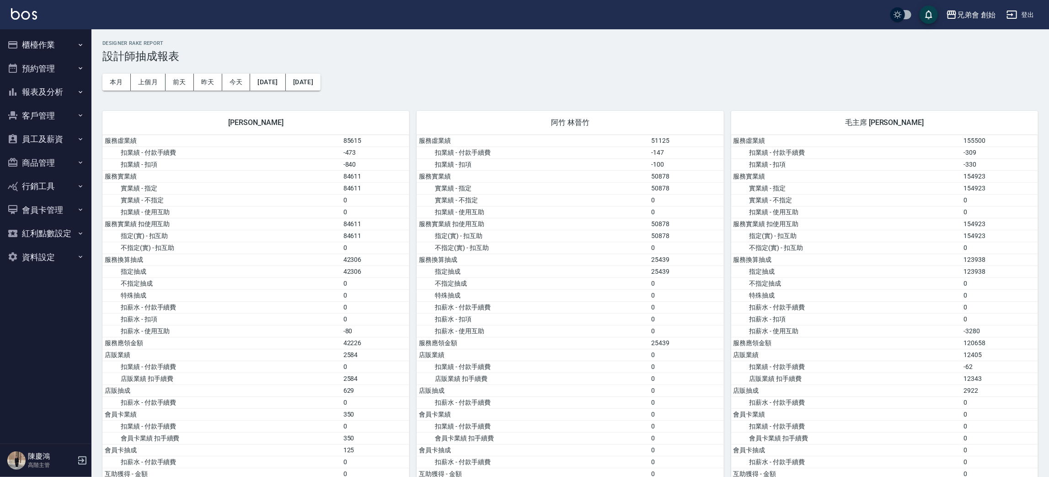
click at [46, 67] on button "預約管理" at bounding box center [46, 69] width 84 height 24
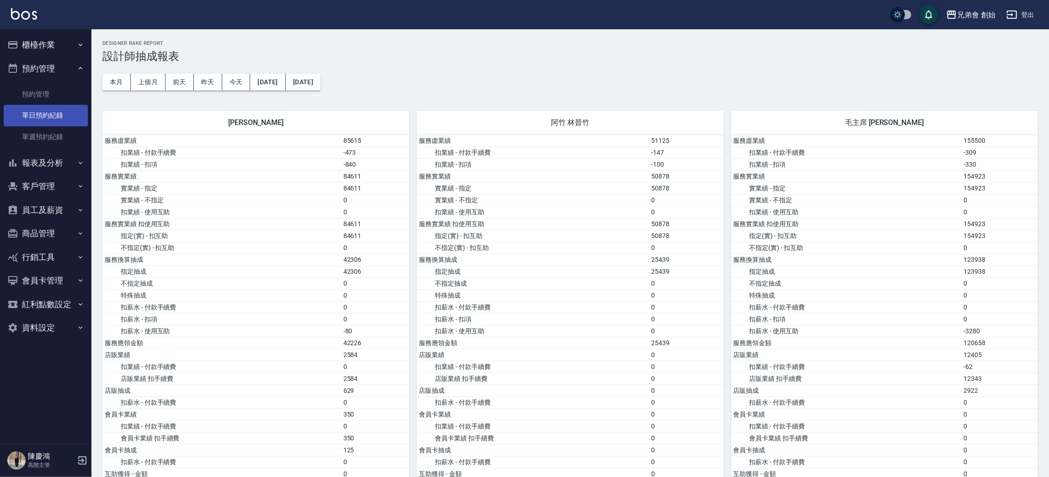
click at [39, 116] on link "單日預約紀錄" at bounding box center [46, 115] width 84 height 21
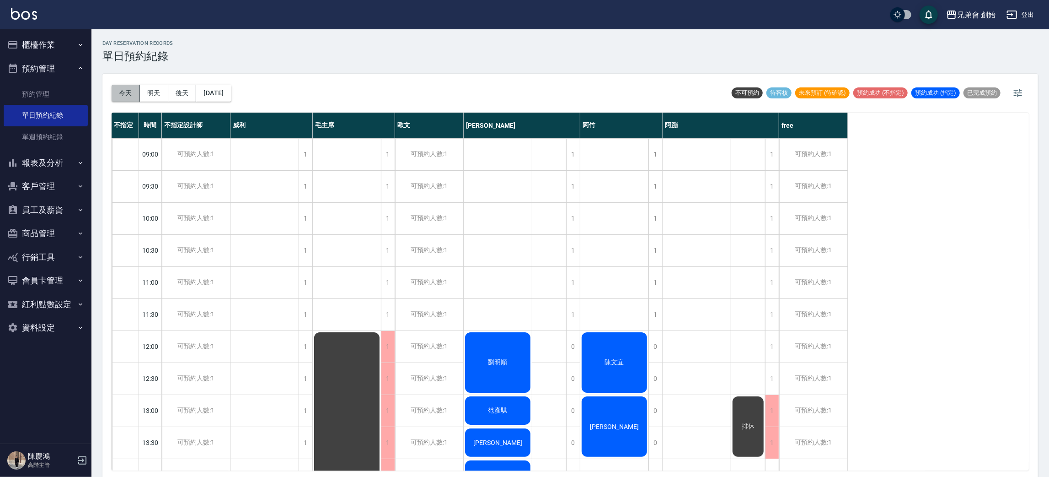
click at [119, 96] on button "今天" at bounding box center [126, 93] width 28 height 17
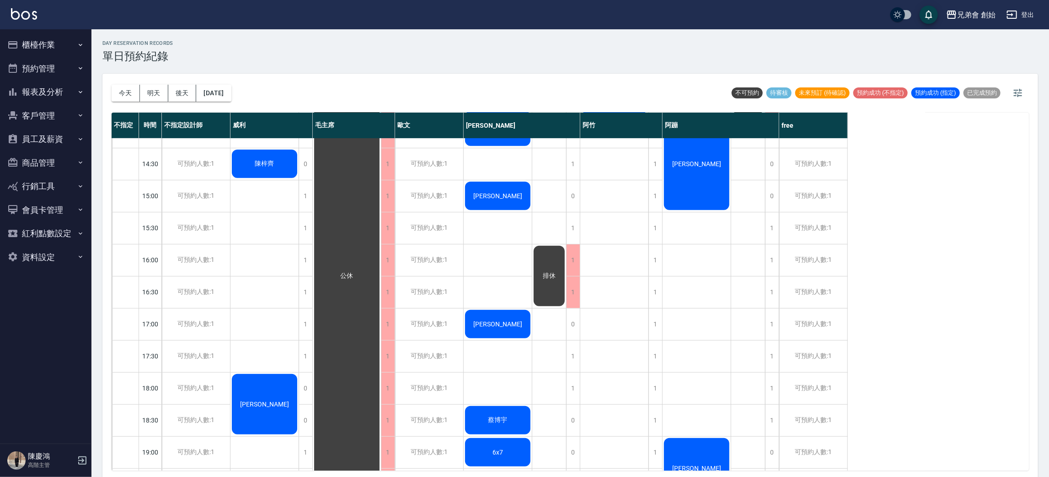
scroll to position [411, 0]
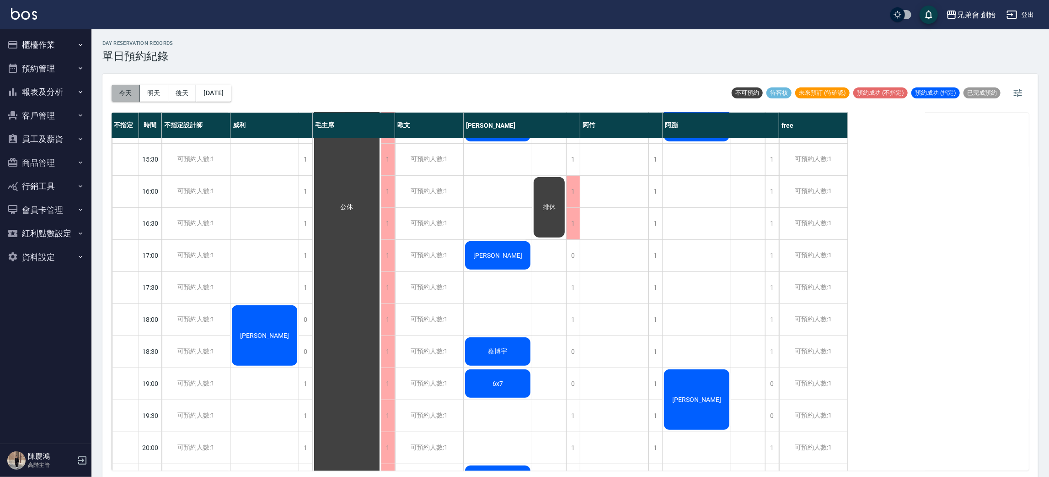
click at [129, 93] on button "今天" at bounding box center [126, 93] width 28 height 17
click at [150, 88] on button "明天" at bounding box center [154, 93] width 28 height 17
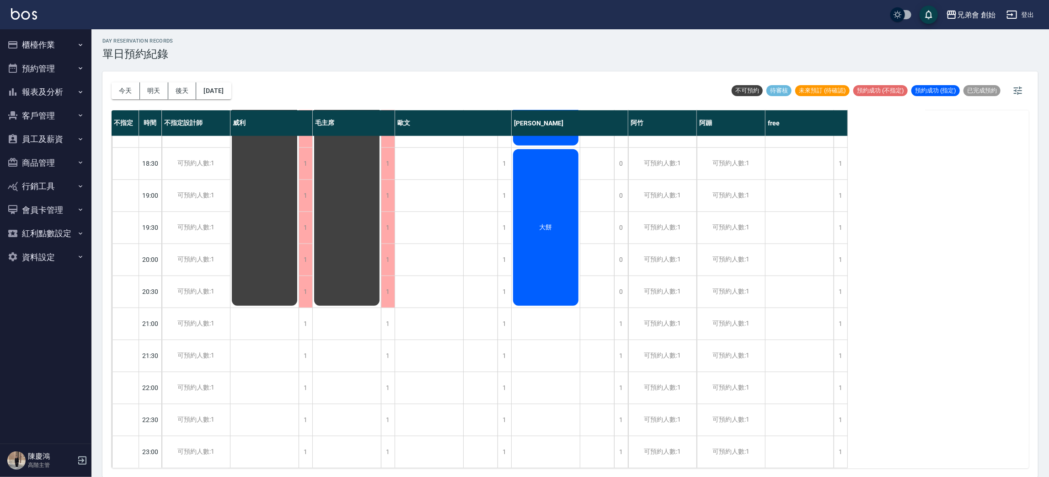
scroll to position [195, 0]
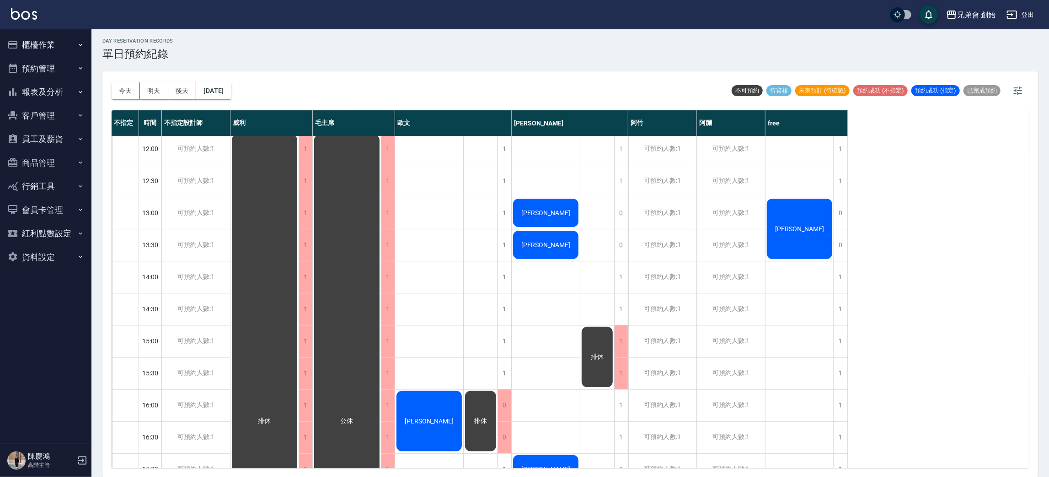
click at [188, 100] on div "今天 明天 後天 2025/09/24" at bounding box center [172, 90] width 120 height 39
click at [186, 93] on button "後天" at bounding box center [182, 90] width 28 height 17
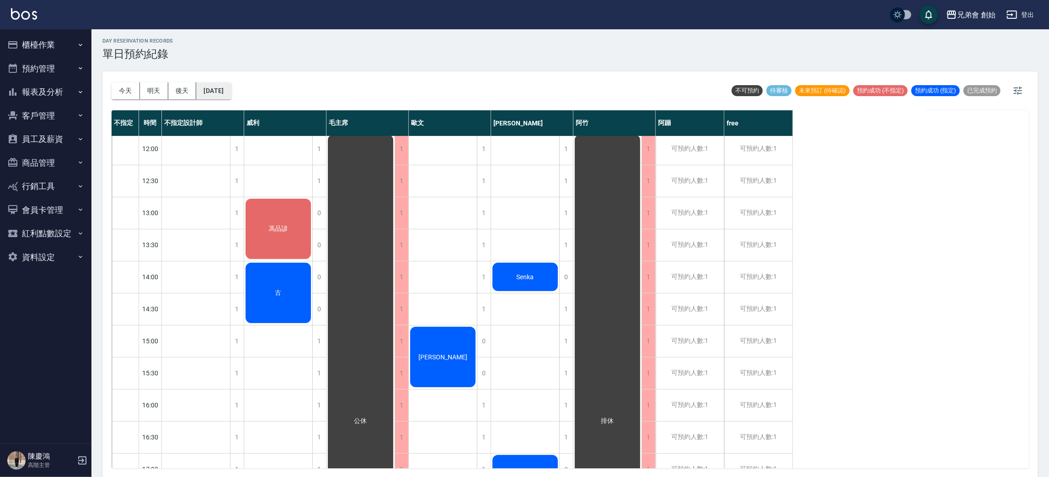
click at [227, 92] on button "2025/09/25" at bounding box center [213, 90] width 35 height 17
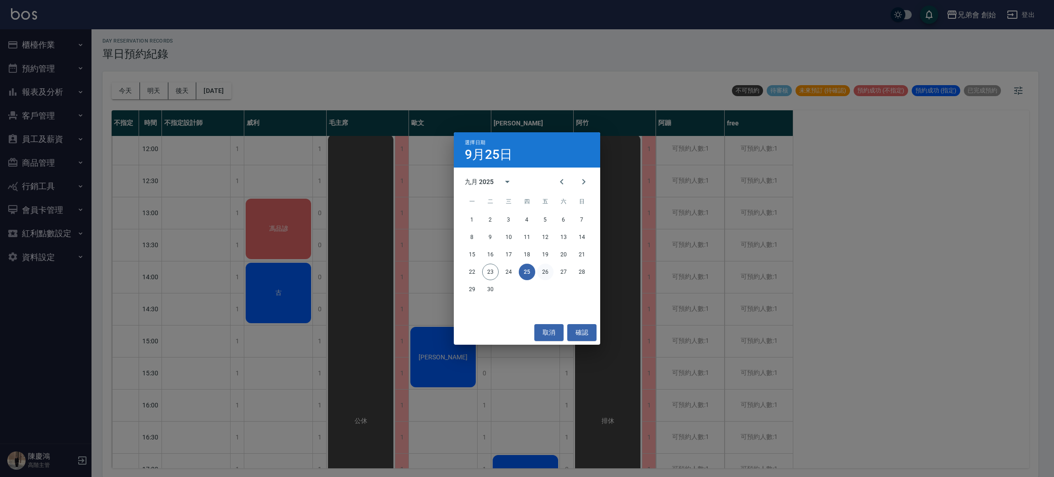
click at [545, 269] on button "26" at bounding box center [545, 271] width 16 height 16
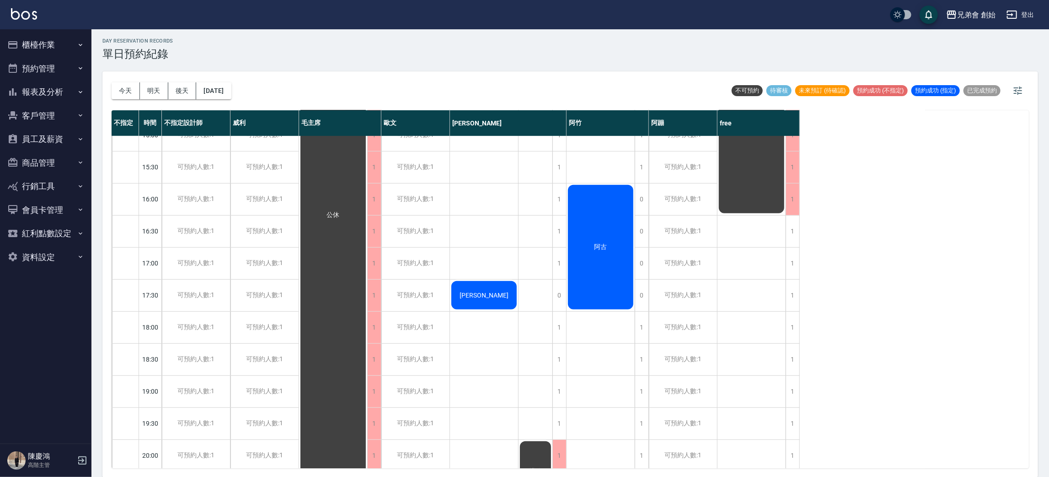
scroll to position [58, 0]
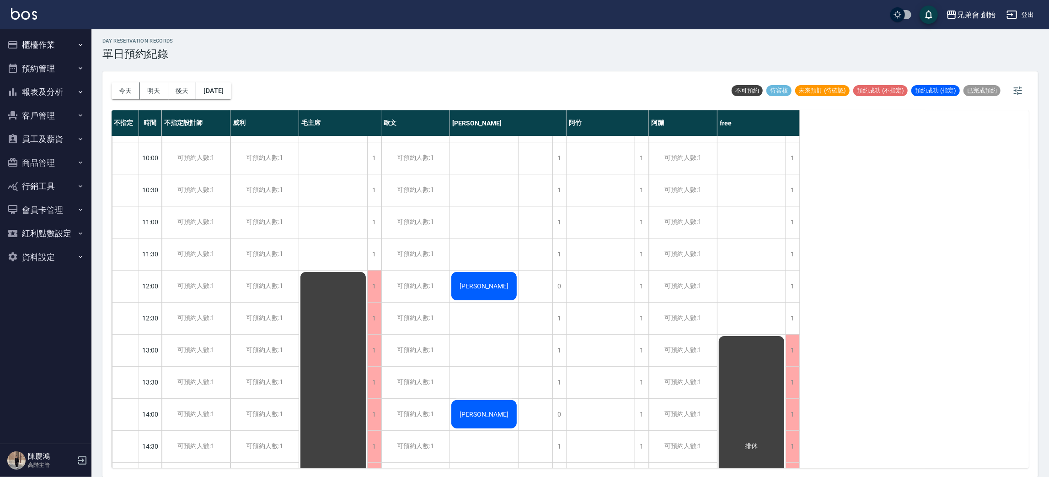
click at [231, 77] on div "今天 明天 後天 2025/09/26" at bounding box center [172, 90] width 120 height 39
click at [231, 93] on button "2025/09/26" at bounding box center [213, 90] width 35 height 17
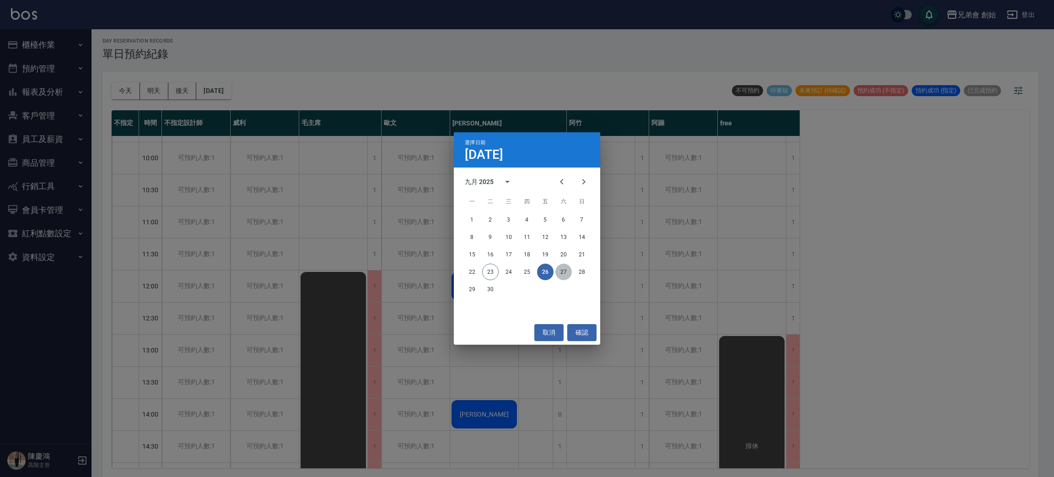
click at [563, 268] on button "27" at bounding box center [563, 271] width 16 height 16
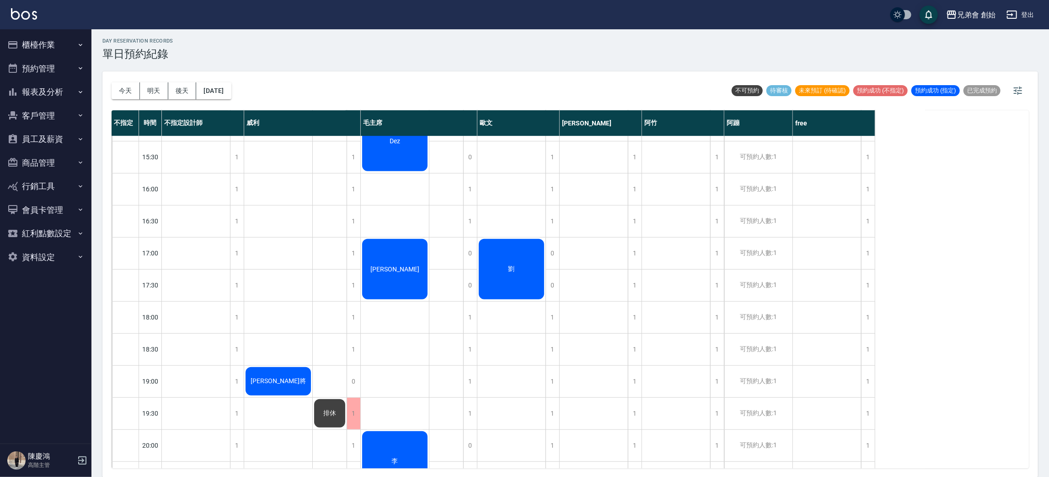
scroll to position [607, 0]
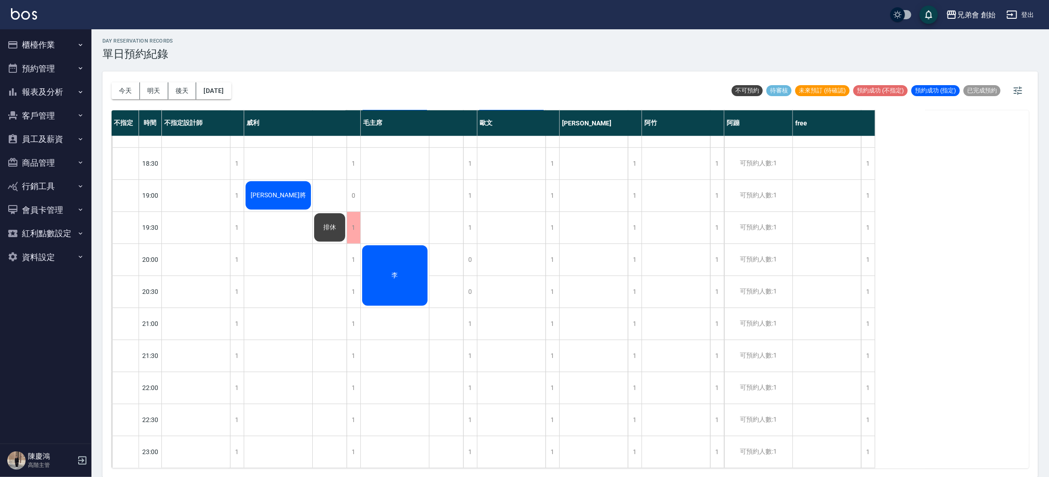
click at [252, 91] on div "今天 明天 後天 2025/09/27 不可預約 待審核 未來預訂 (待確認) 預約成功 (不指定) 預約成功 (指定) 已完成預約" at bounding box center [570, 90] width 917 height 39
click at [231, 94] on button "2025/09/27" at bounding box center [213, 90] width 35 height 17
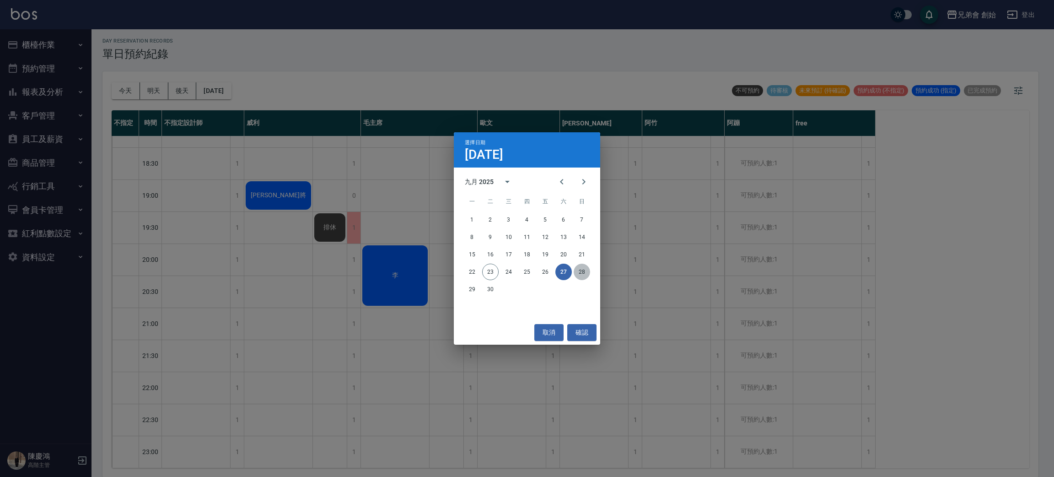
click at [584, 267] on button "28" at bounding box center [582, 271] width 16 height 16
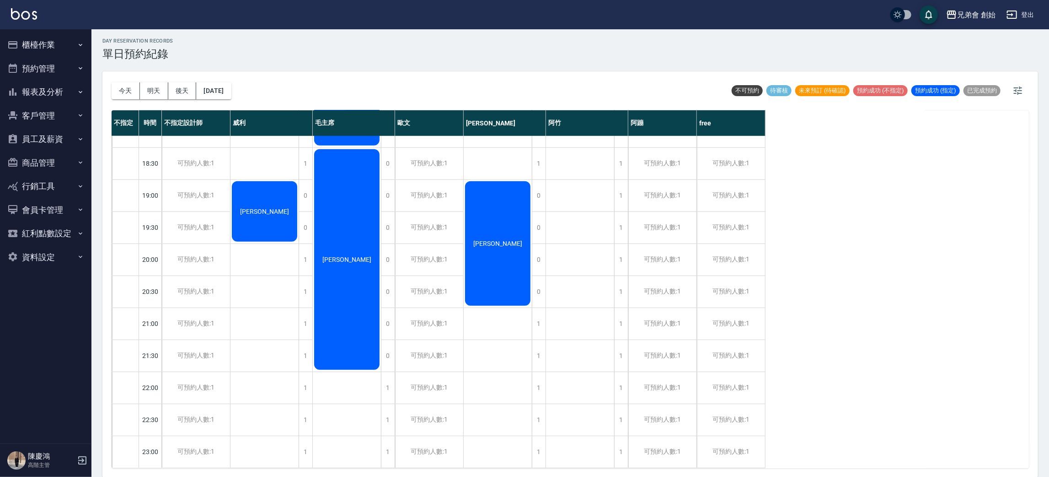
scroll to position [332, 0]
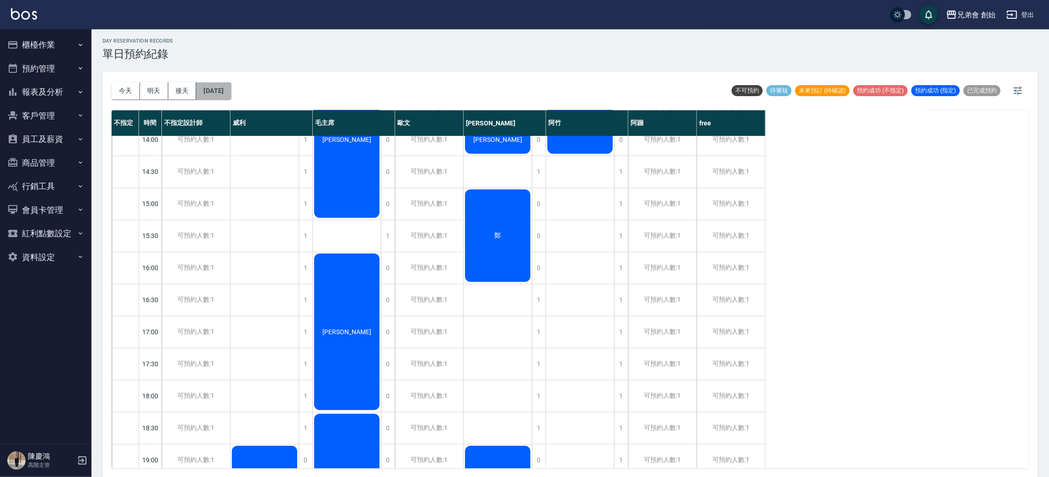
click at [231, 82] on button "2025/09/28" at bounding box center [213, 90] width 35 height 17
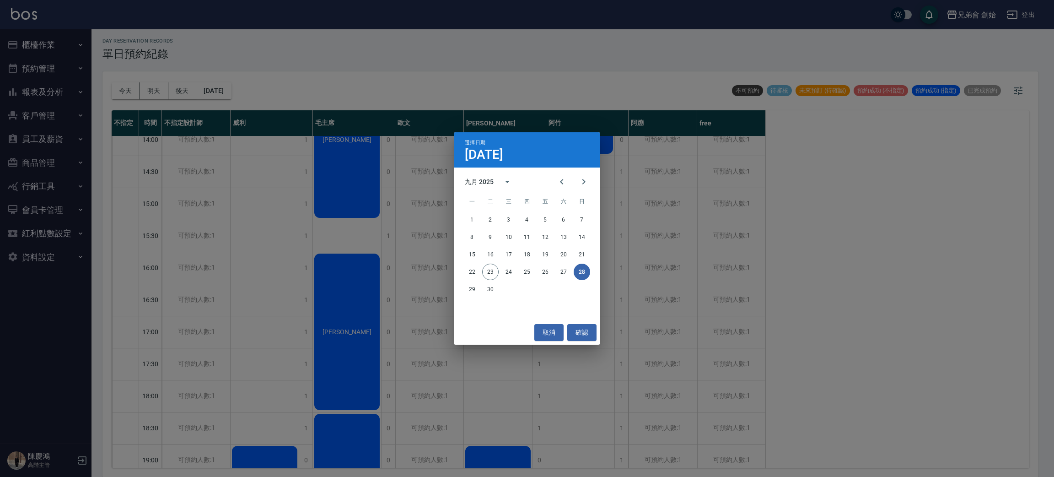
click at [558, 281] on div "29 30" at bounding box center [527, 289] width 146 height 16
click at [559, 276] on button "27" at bounding box center [563, 271] width 16 height 16
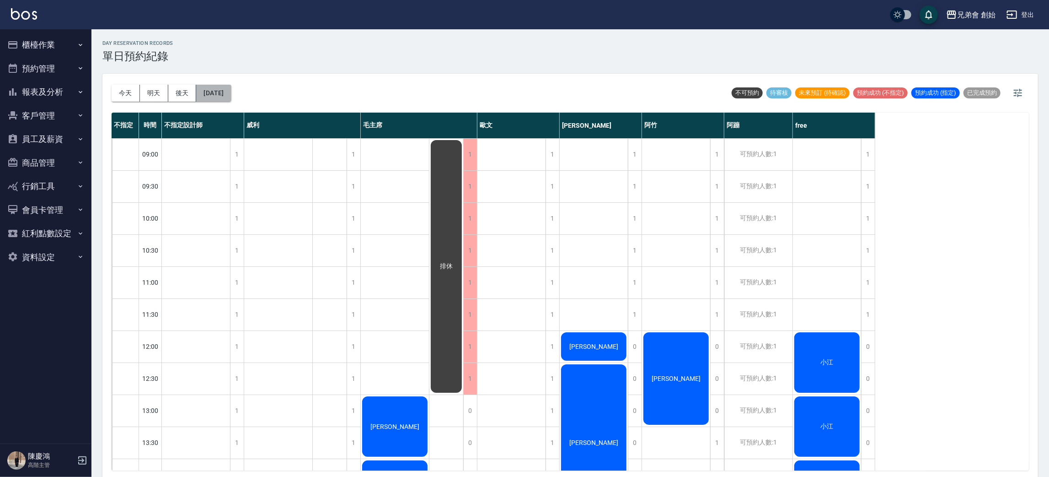
click at [231, 86] on button "2025/09/27" at bounding box center [213, 93] width 35 height 17
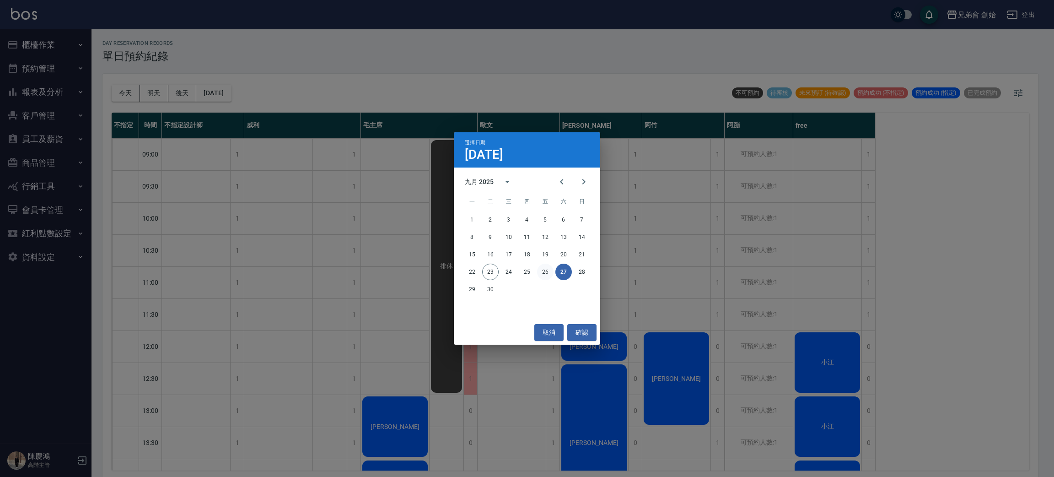
click at [542, 273] on button "26" at bounding box center [545, 271] width 16 height 16
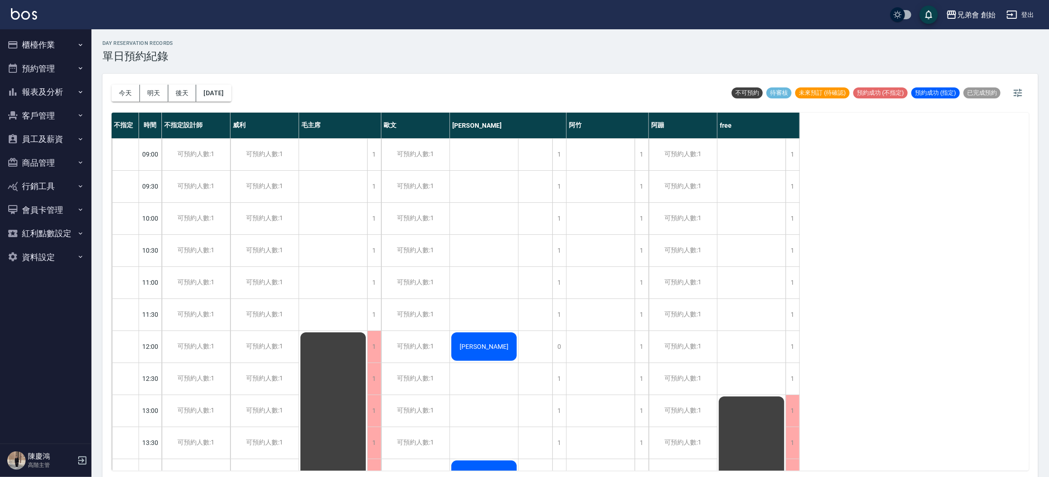
click at [157, 419] on div "13:00" at bounding box center [150, 410] width 23 height 32
click at [131, 89] on button "今天" at bounding box center [126, 93] width 28 height 17
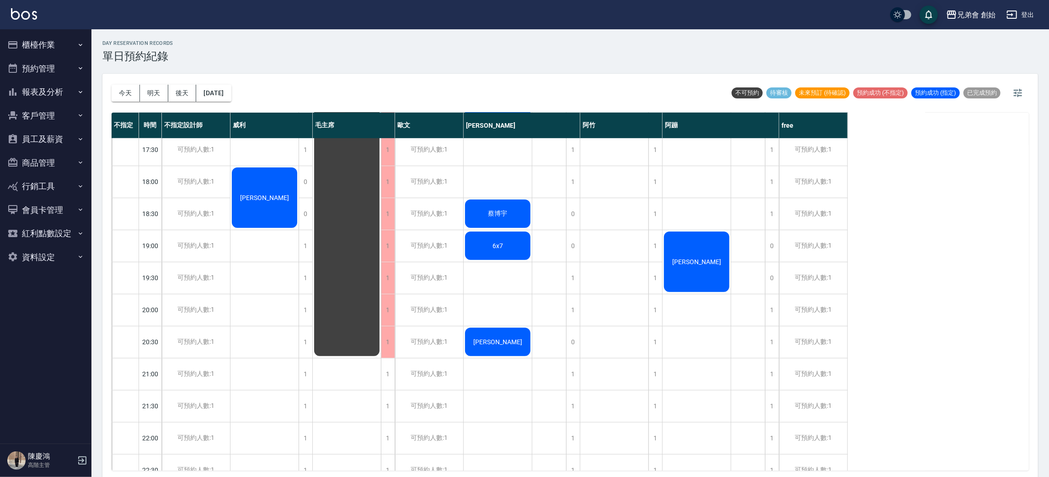
scroll to position [137, 0]
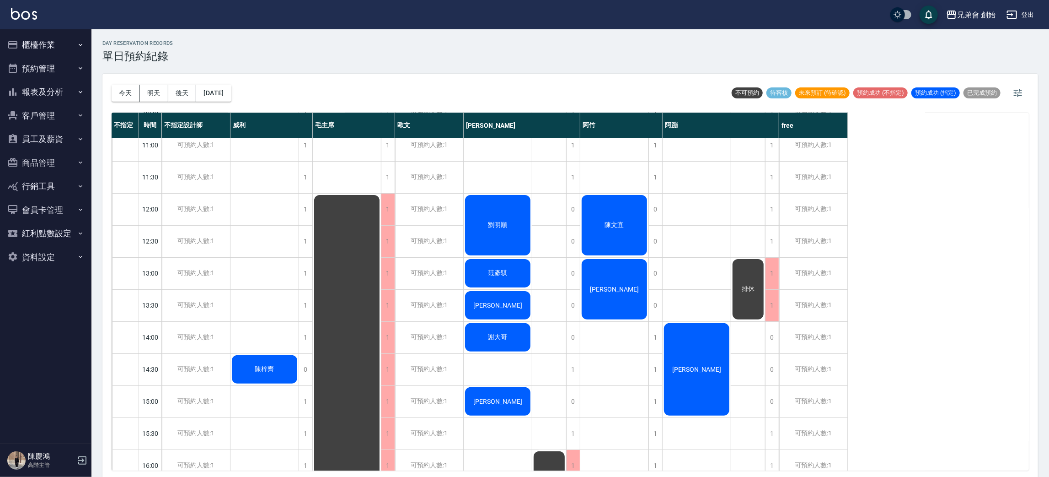
click at [633, 194] on div "陳文宜" at bounding box center [614, 224] width 68 height 63
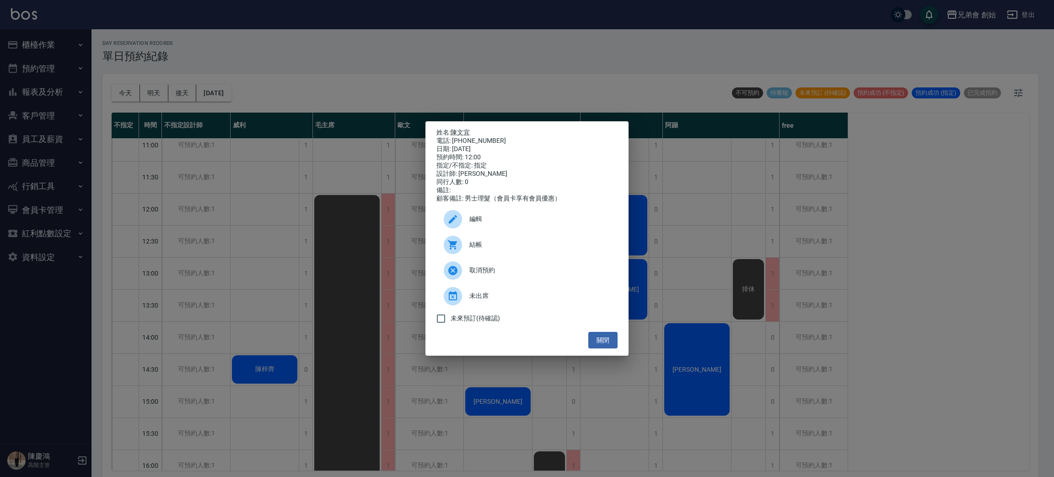
click at [561, 247] on span "結帳" at bounding box center [539, 245] width 141 height 10
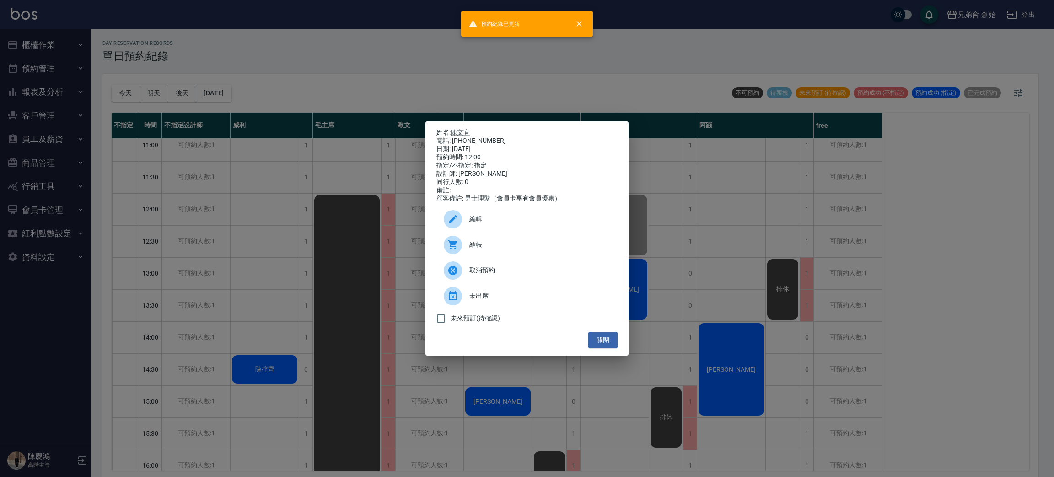
drag, startPoint x: 729, startPoint y: 245, endPoint x: 663, endPoint y: 249, distance: 65.5
click at [729, 246] on div "姓名: 陳文宜 電話: 0978878973 日期: 2025/09/23 預約時間: 12:00 指定/不指定: 指定 設計師: 阿竹 同行人數: 0 備註…" at bounding box center [527, 238] width 1054 height 477
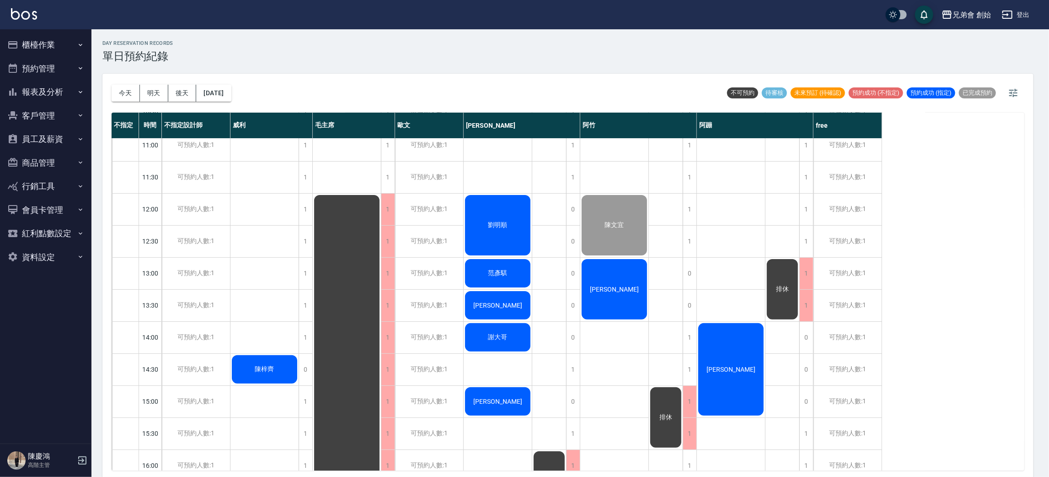
click at [629, 268] on div "[PERSON_NAME]" at bounding box center [614, 288] width 68 height 63
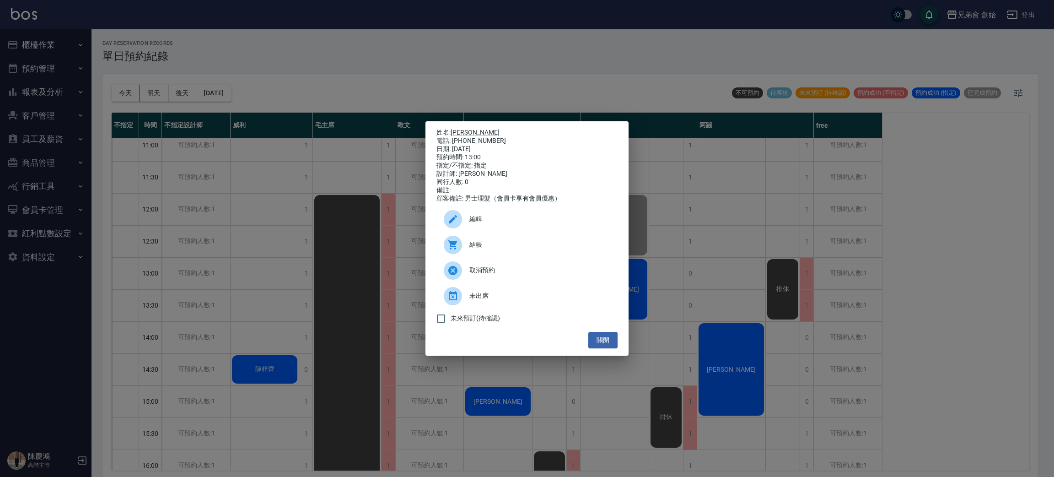
click at [573, 249] on span "結帳" at bounding box center [539, 245] width 141 height 10
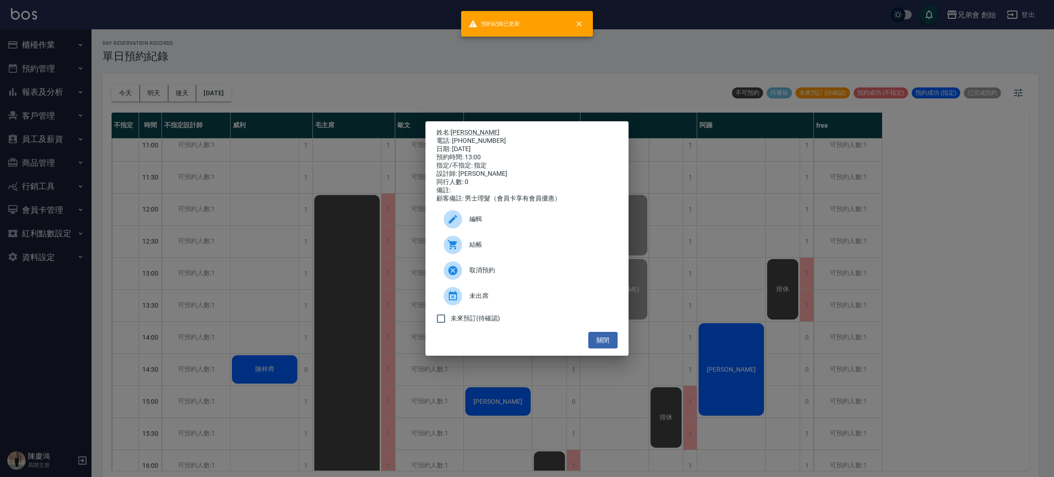
click at [720, 229] on div "姓名: barry 電話: 0983000116 日期: 2025/09/23 預約時間: 13:00 指定/不指定: 指定 設計師: 阿竹 同行人數: 0 …" at bounding box center [527, 238] width 1054 height 477
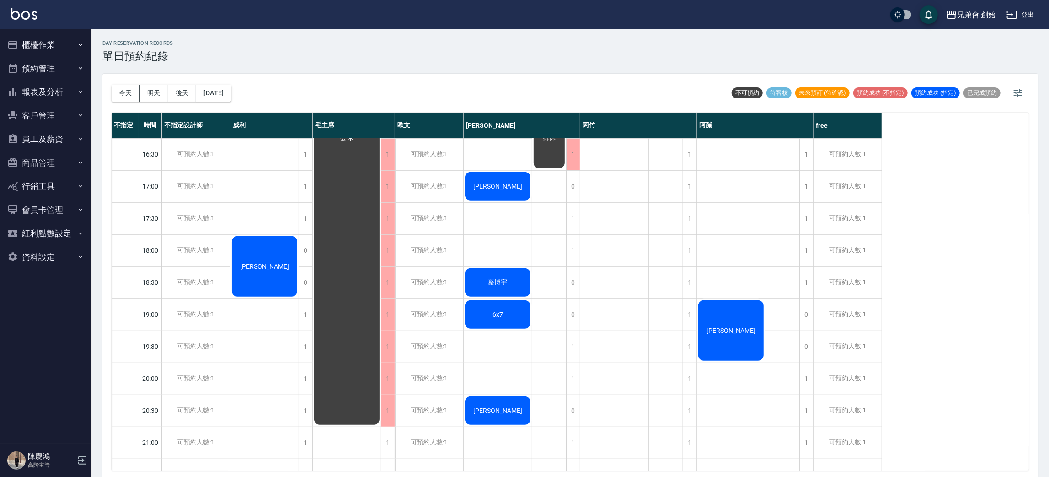
scroll to position [549, 0]
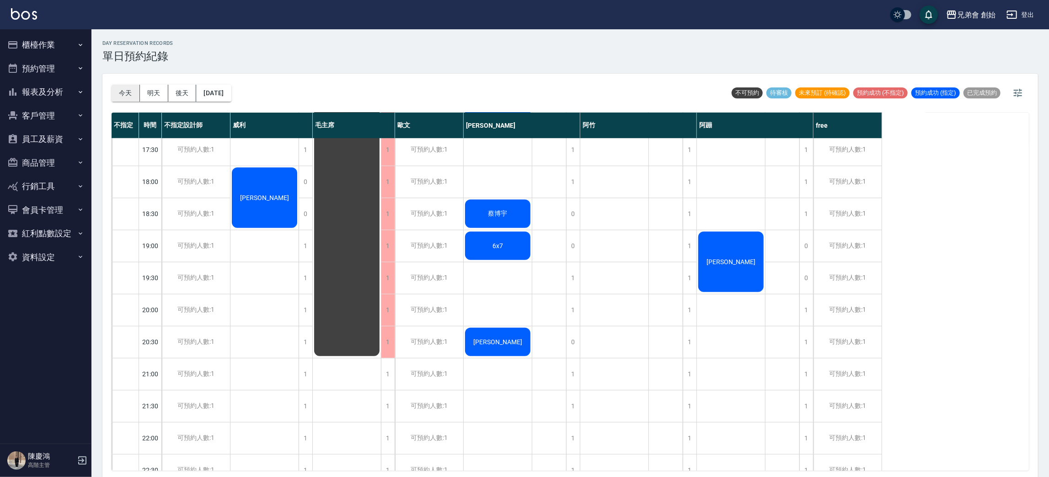
click at [115, 88] on button "今天" at bounding box center [126, 93] width 28 height 17
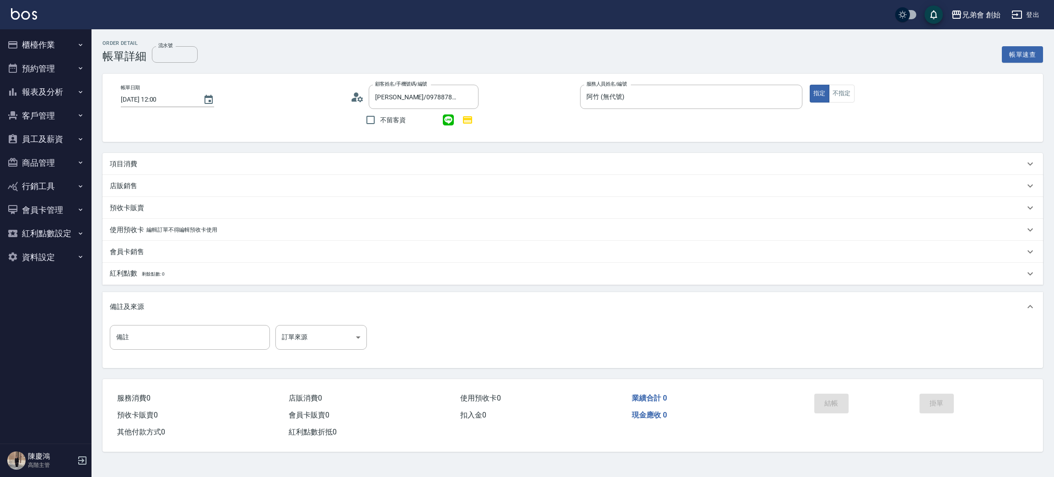
click at [188, 163] on div "項目消費" at bounding box center [567, 164] width 915 height 10
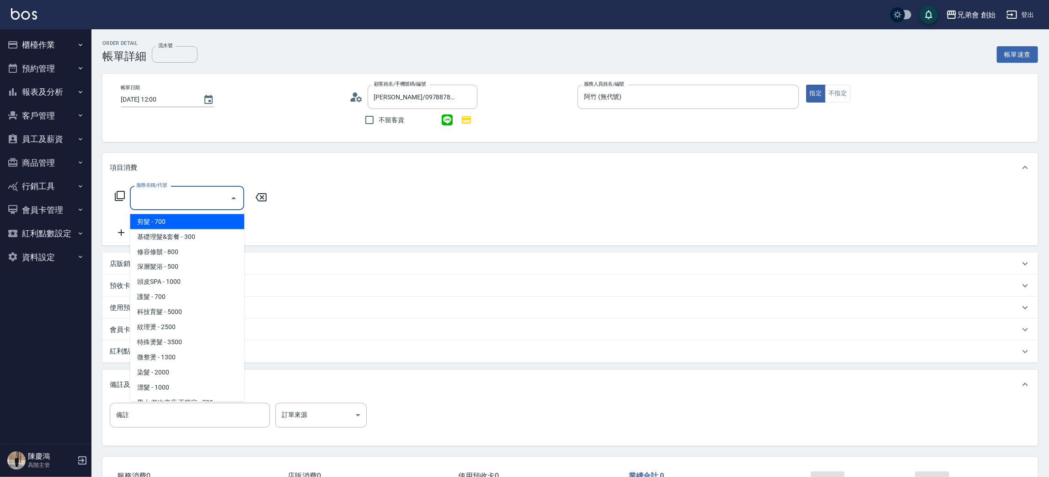
click at [198, 203] on input "服務名稱/代號" at bounding box center [180, 198] width 92 height 16
click at [209, 220] on span "剪髮 - 700" at bounding box center [187, 221] width 114 height 15
type input "剪髮(A01)"
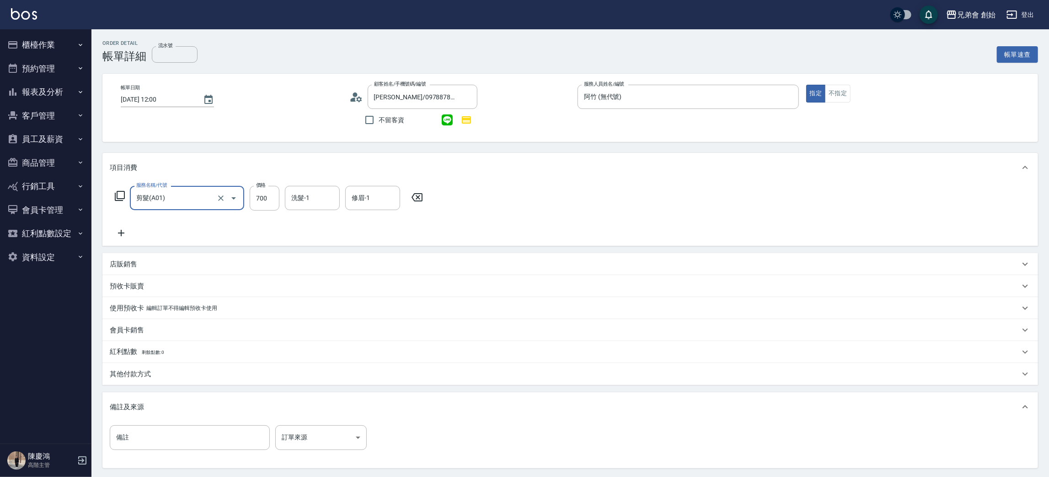
scroll to position [88, 0]
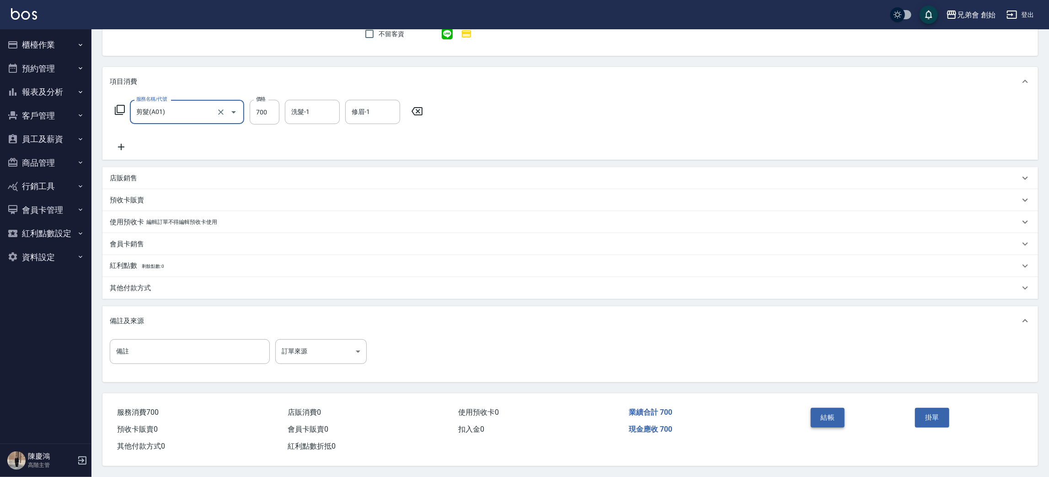
click at [830, 412] on button "結帳" at bounding box center [828, 416] width 34 height 19
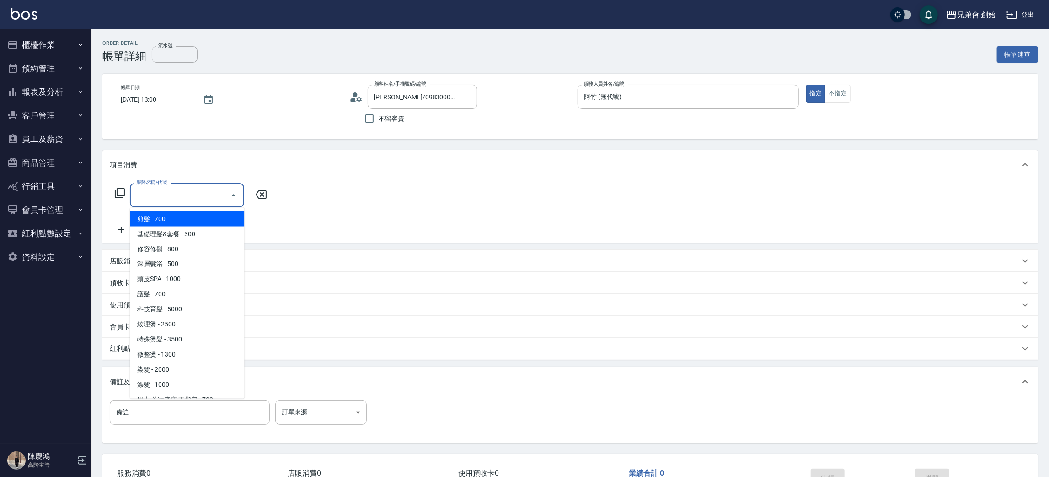
click at [165, 213] on span "剪髮 - 700" at bounding box center [187, 218] width 114 height 15
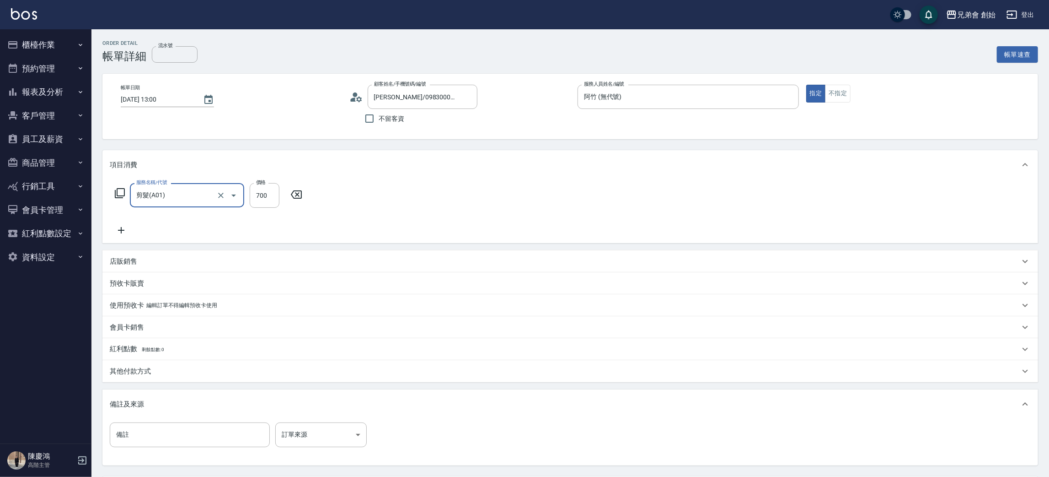
type input "剪髮(A01)"
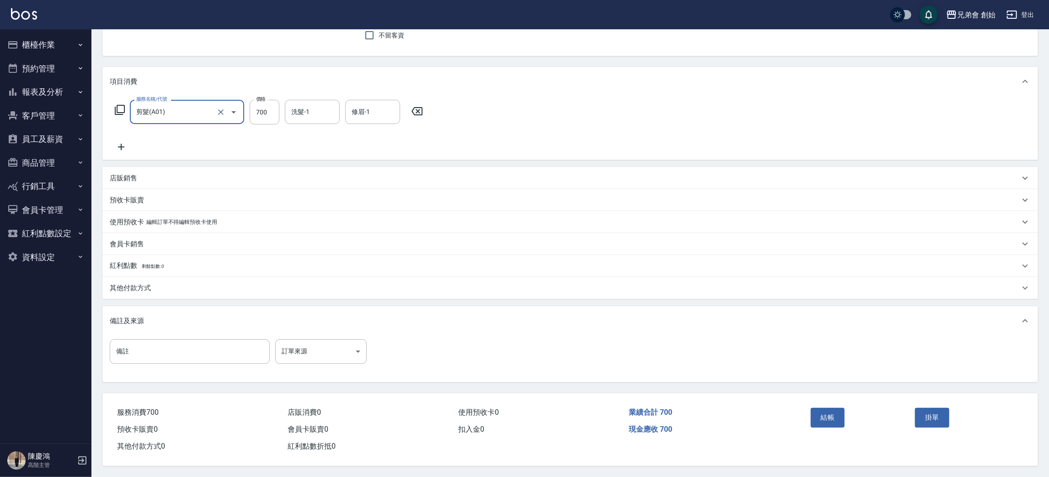
click at [803, 394] on div "結帳 掛單" at bounding box center [911, 424] width 231 height 62
click at [815, 410] on button "結帳" at bounding box center [828, 416] width 34 height 19
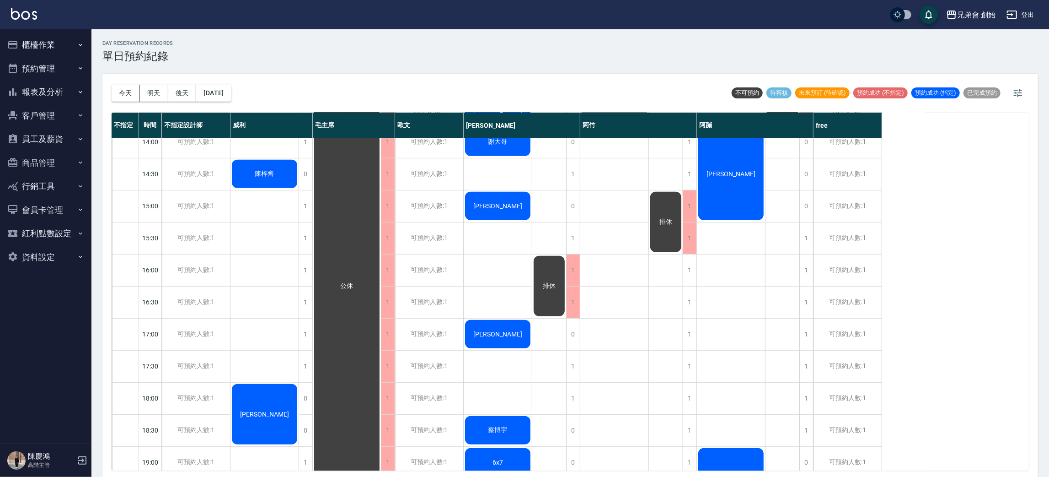
scroll to position [538, 0]
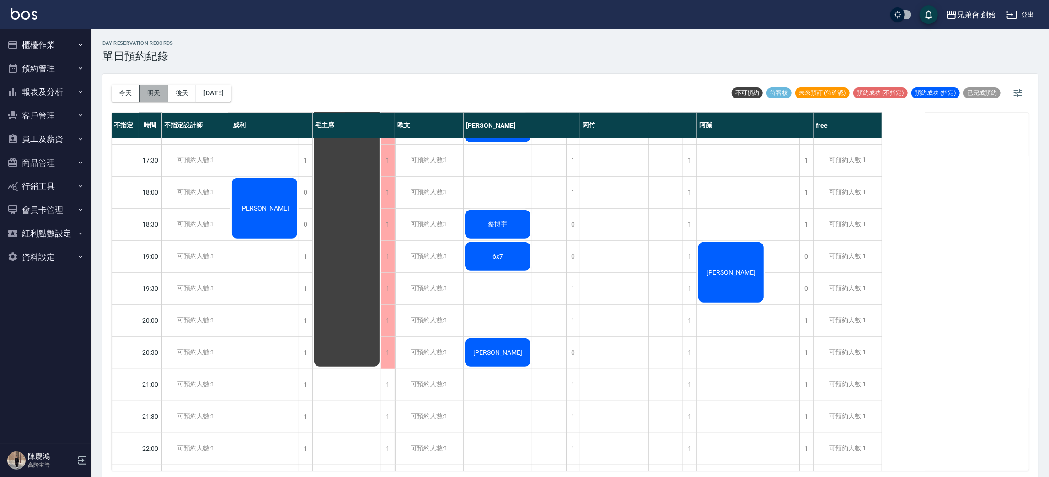
click at [147, 96] on button "明天" at bounding box center [154, 93] width 28 height 17
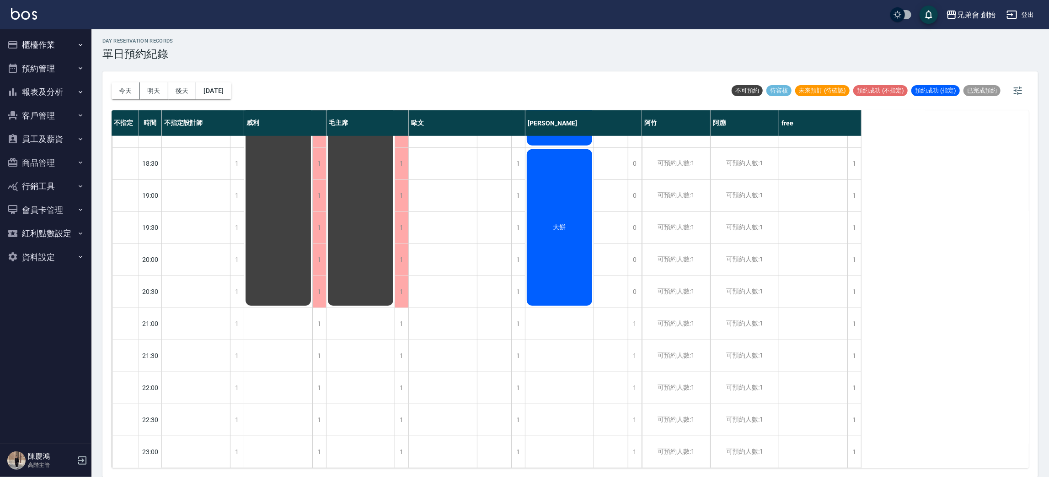
scroll to position [264, 0]
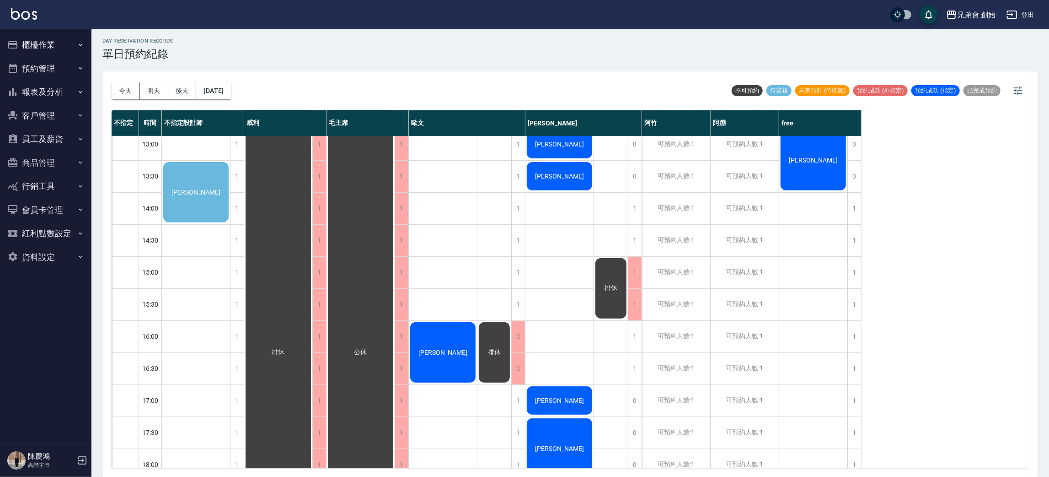
click at [193, 178] on div "[PERSON_NAME]" at bounding box center [196, 192] width 68 height 63
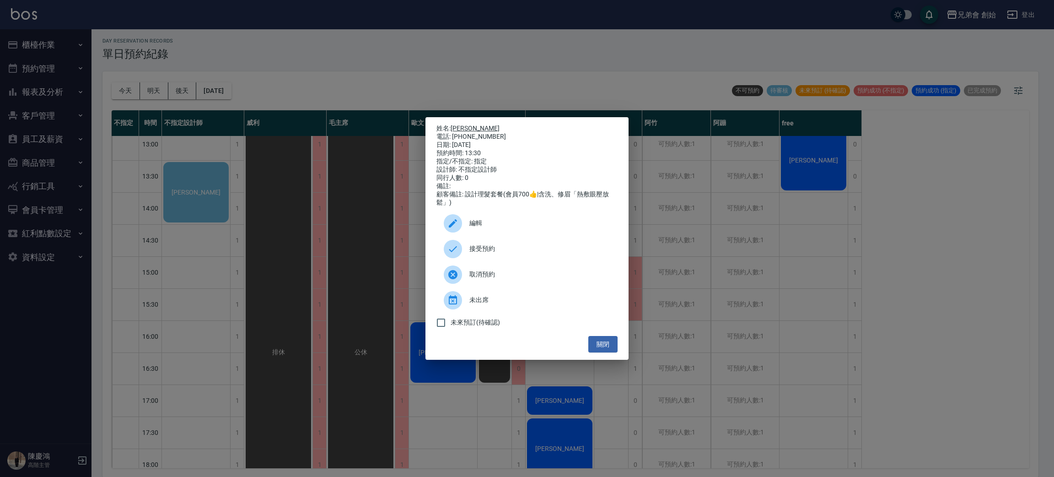
click at [466, 124] on link "[PERSON_NAME]" at bounding box center [474, 127] width 49 height 7
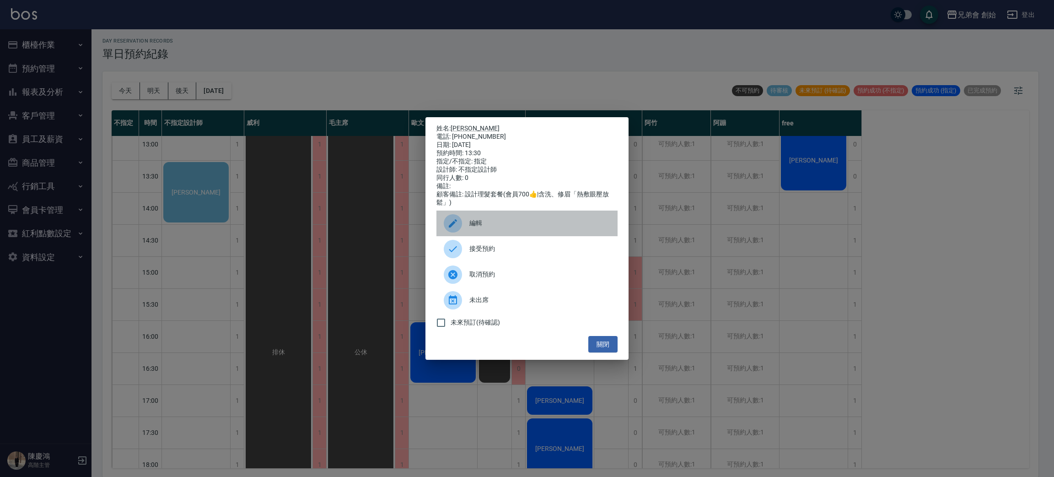
click at [501, 219] on div "編輯" at bounding box center [526, 223] width 181 height 26
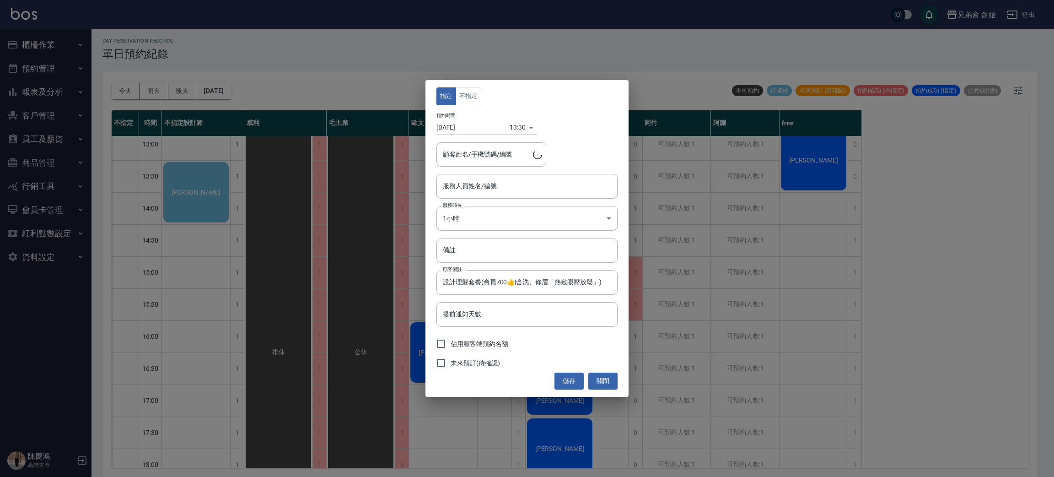
type input "不指定設計師(無代號)"
type input "林裕森/0931077640"
click at [470, 98] on button "不指定" at bounding box center [469, 96] width 26 height 18
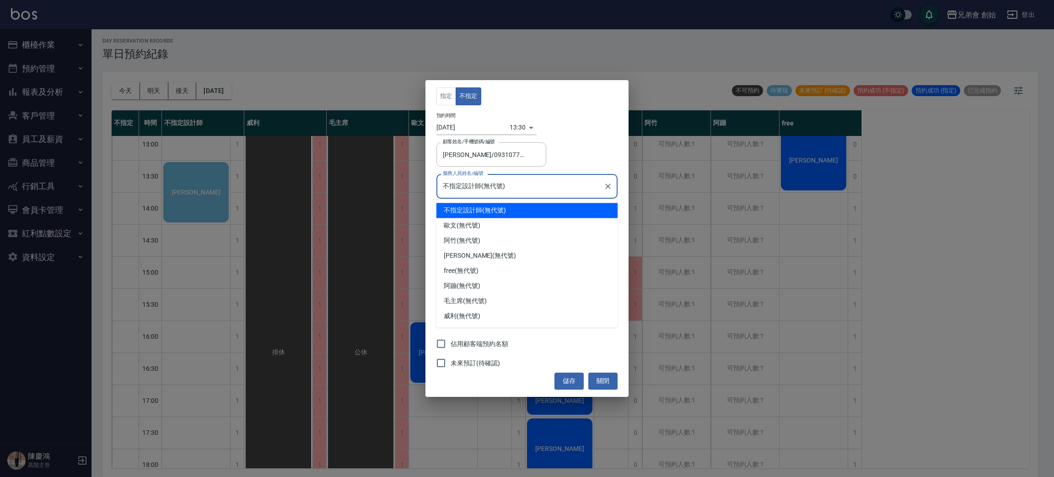
click at [501, 187] on input "不指定設計師(無代號)" at bounding box center [519, 186] width 159 height 16
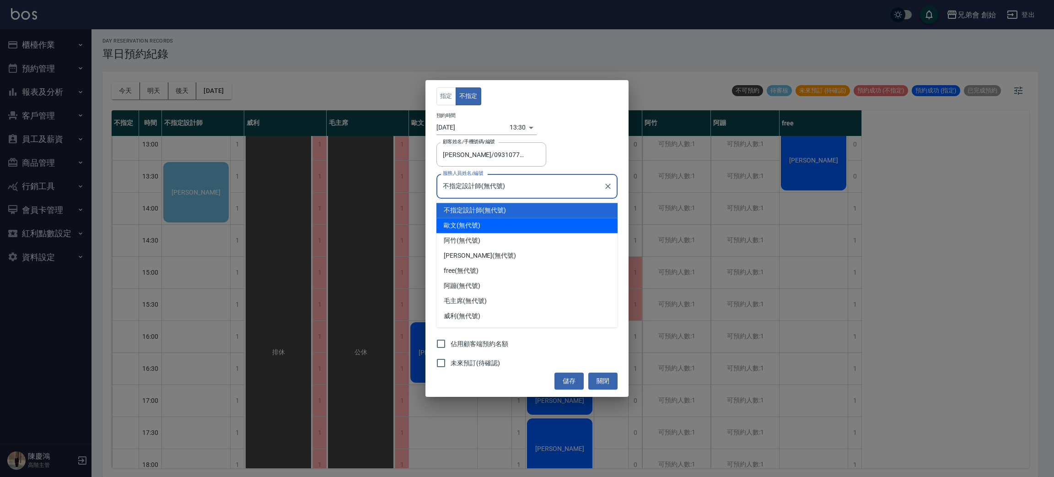
click at [486, 221] on div "歐文 (無代號)" at bounding box center [526, 225] width 181 height 15
type input "歐文(無代號)"
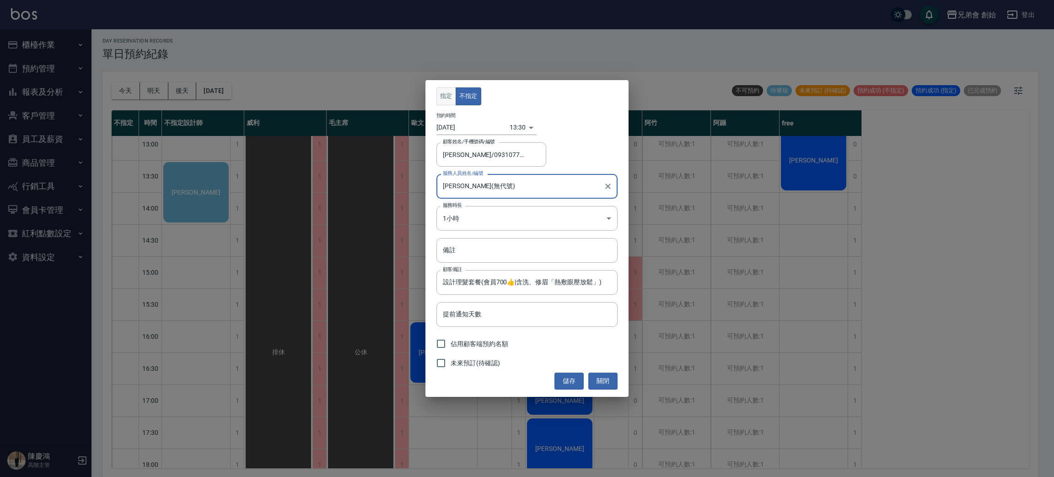
click at [450, 93] on button "指定" at bounding box center [446, 96] width 20 height 18
click at [564, 386] on button "儲存" at bounding box center [568, 380] width 29 height 17
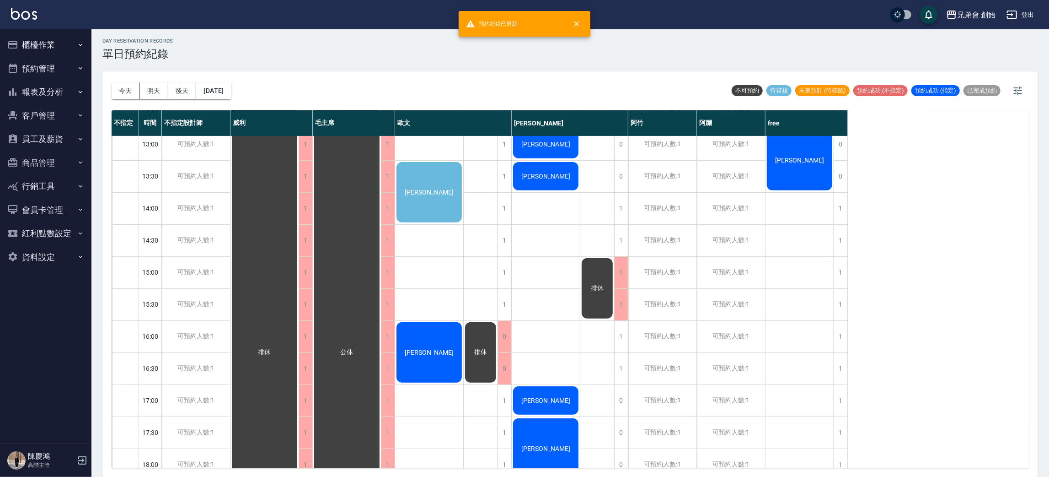
click at [413, 185] on div "[PERSON_NAME]" at bounding box center [429, 192] width 68 height 63
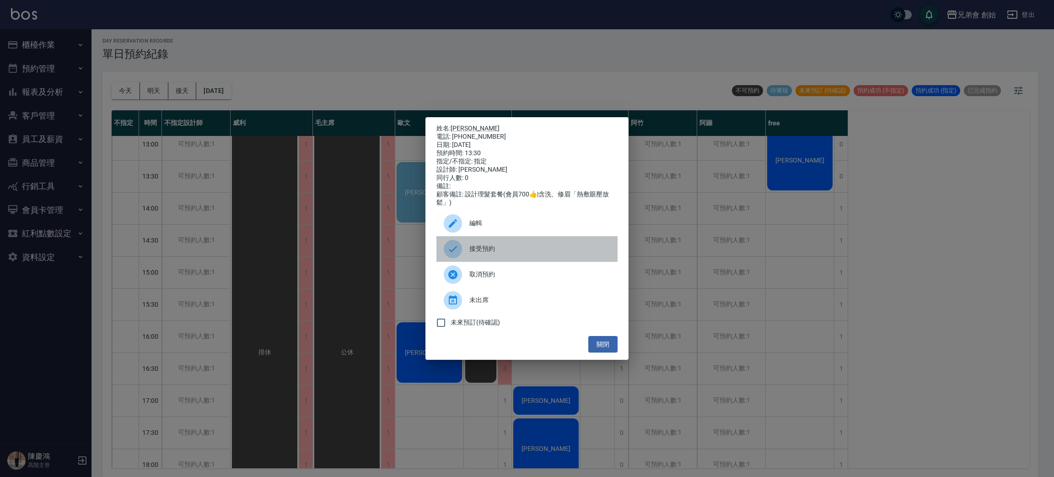
click at [485, 253] on span "接受預約" at bounding box center [539, 249] width 141 height 10
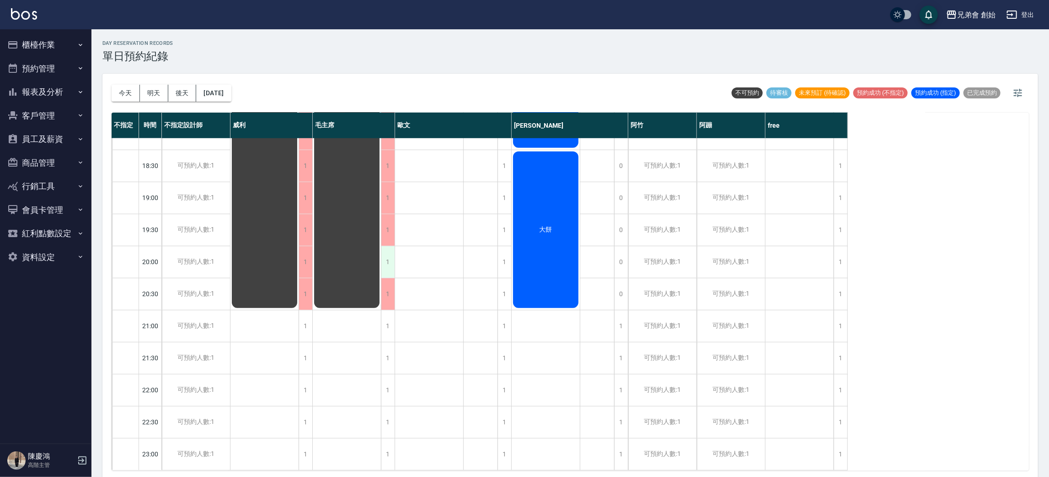
scroll to position [195, 0]
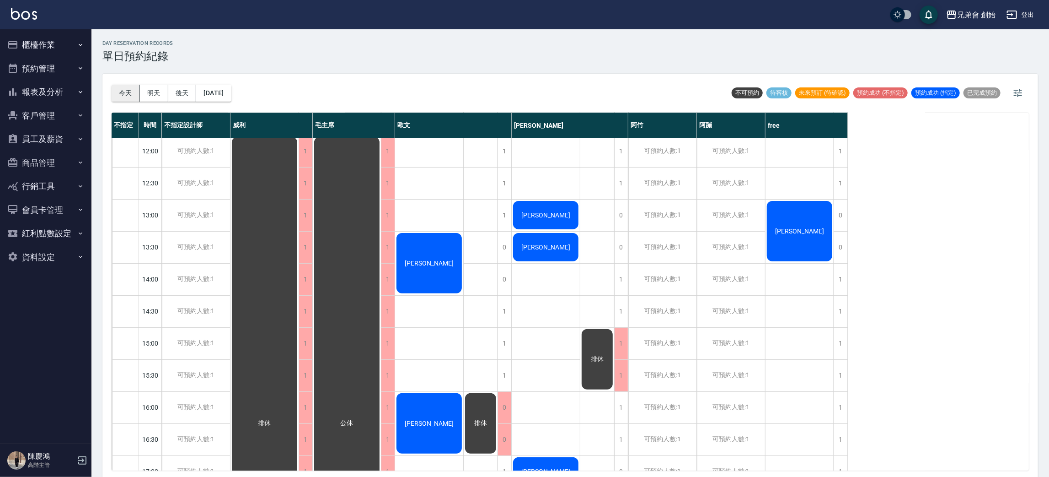
click at [128, 95] on button "今天" at bounding box center [126, 93] width 28 height 17
